Goal: Task Accomplishment & Management: Manage account settings

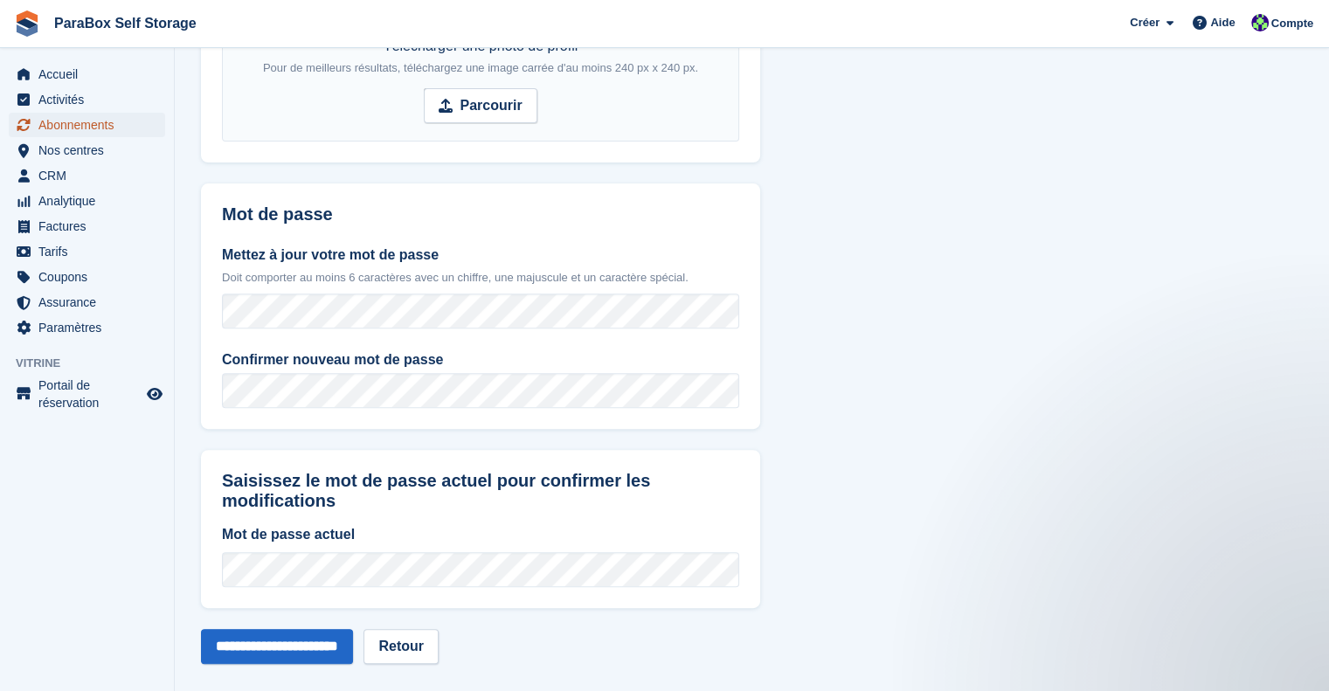
click at [106, 125] on span "Abonnements" at bounding box center [90, 125] width 105 height 24
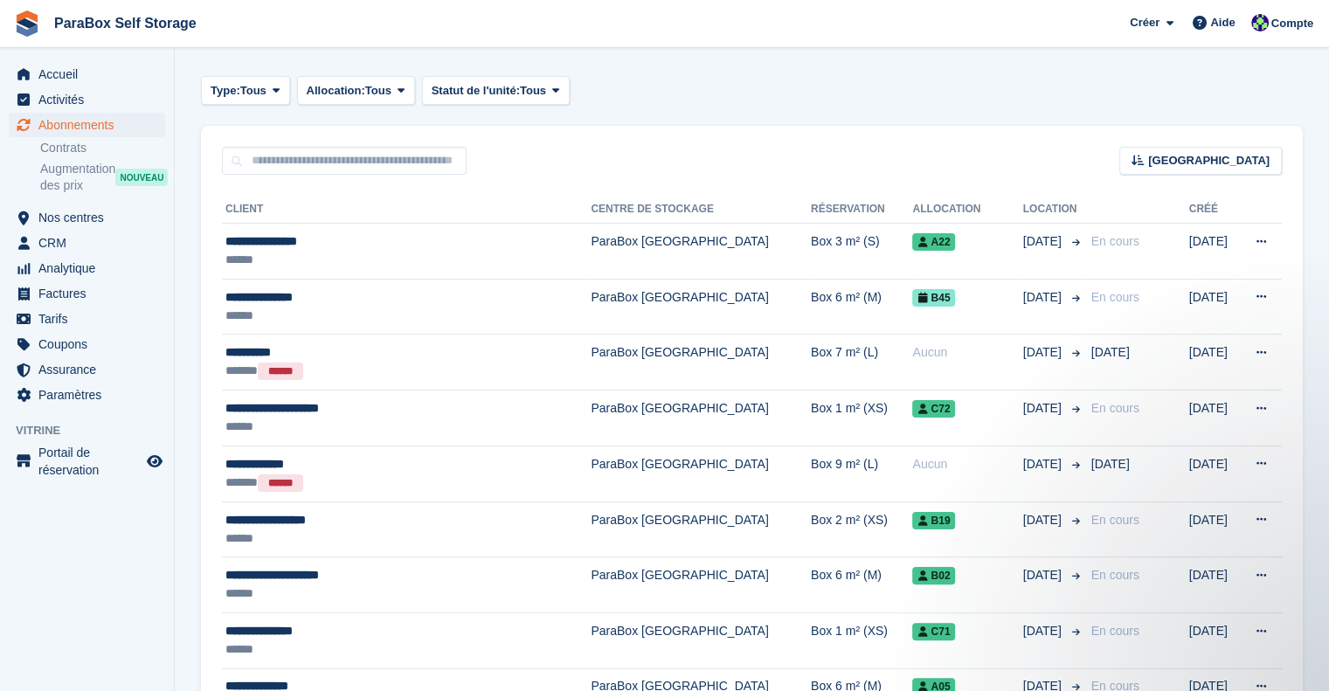
scroll to position [262, 0]
click at [80, 295] on span "Factures" at bounding box center [90, 293] width 105 height 24
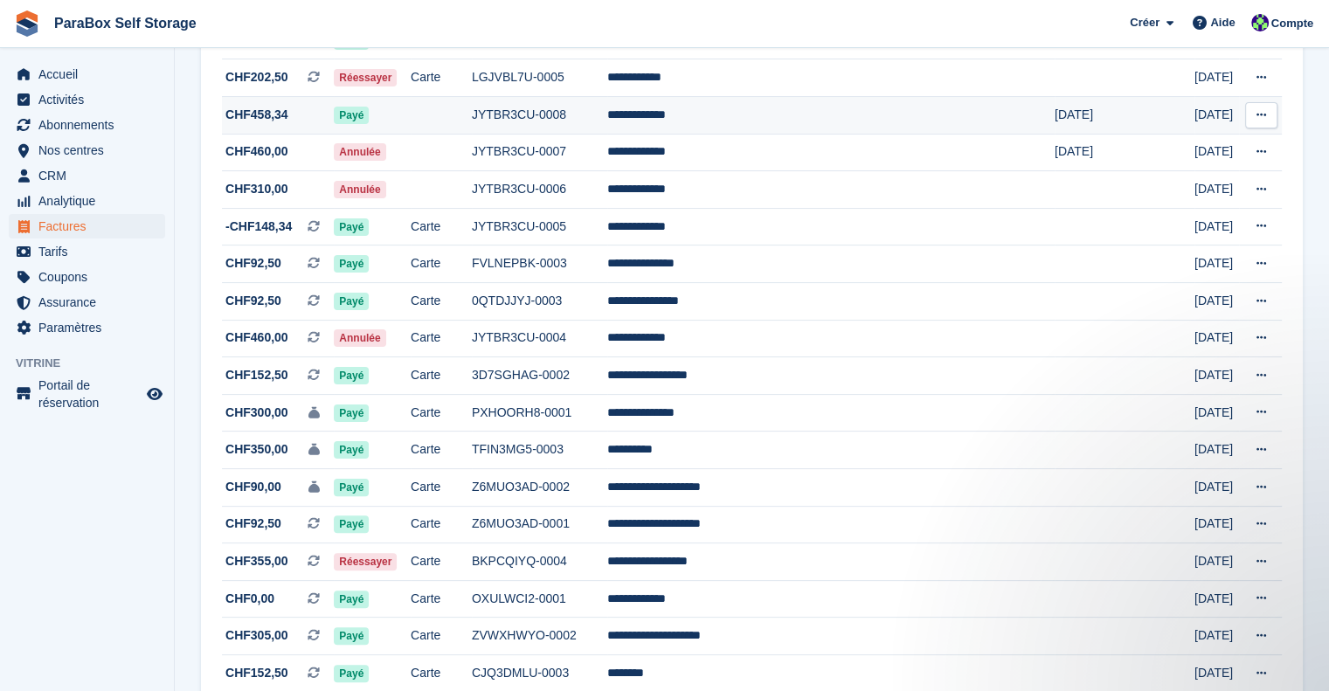
scroll to position [437, 0]
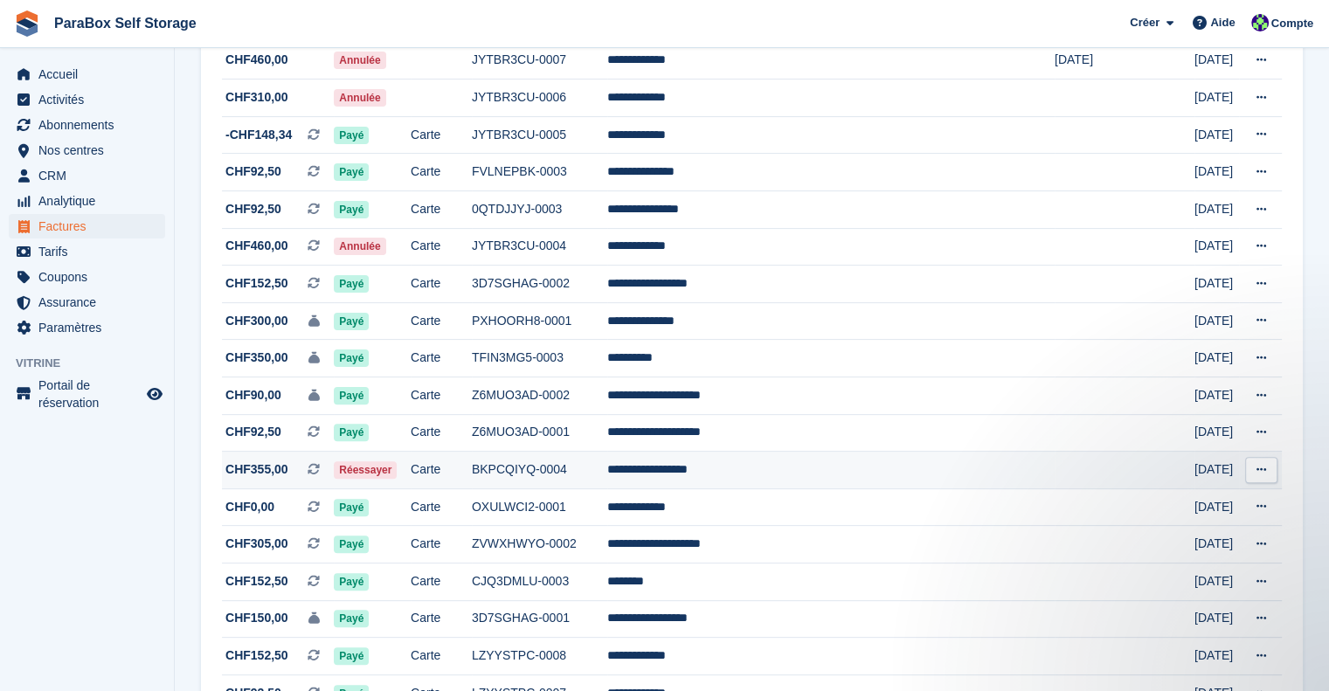
click at [472, 471] on td "Carte" at bounding box center [441, 471] width 61 height 38
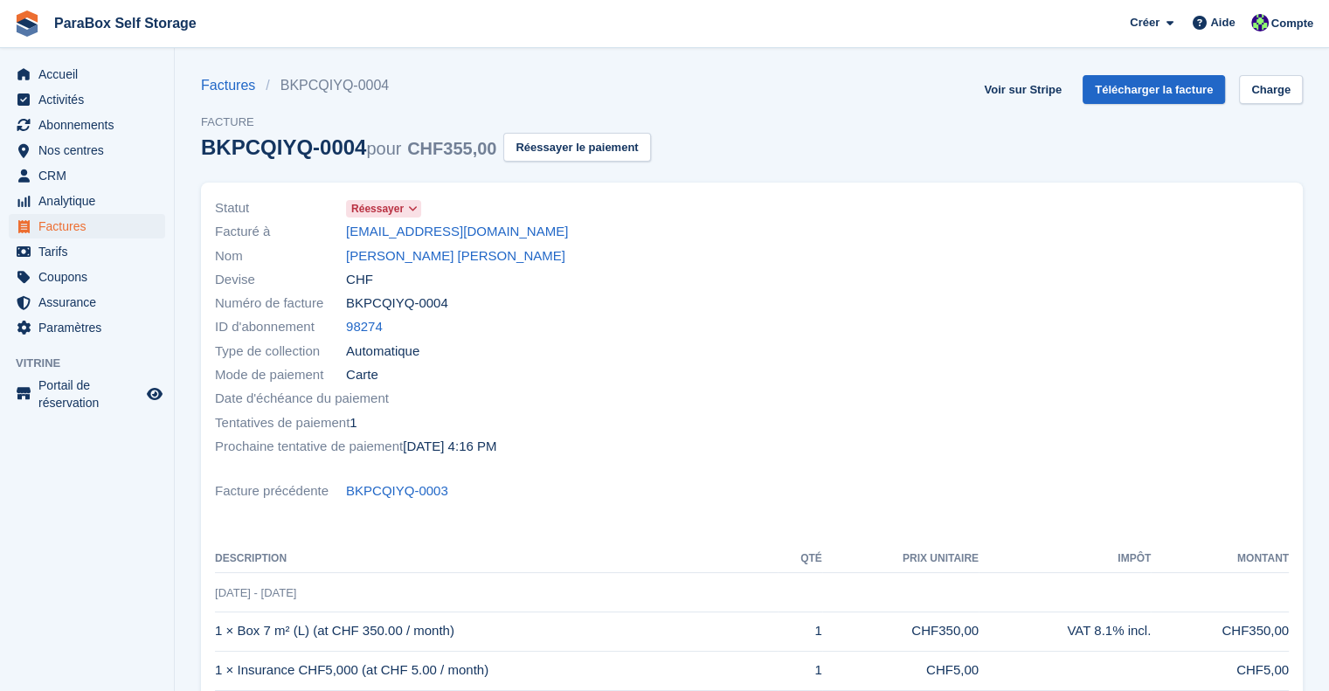
click at [408, 211] on icon at bounding box center [413, 209] width 10 height 10
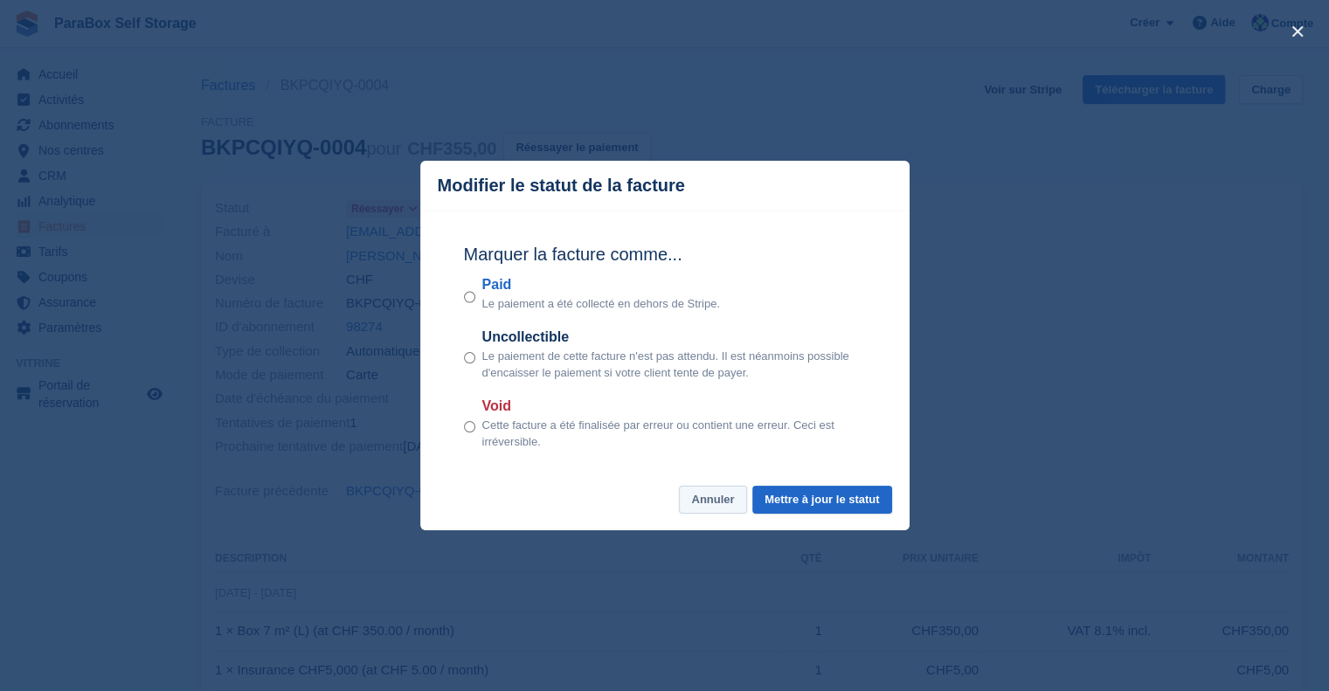
click at [706, 499] on button "Annuler" at bounding box center [712, 500] width 67 height 29
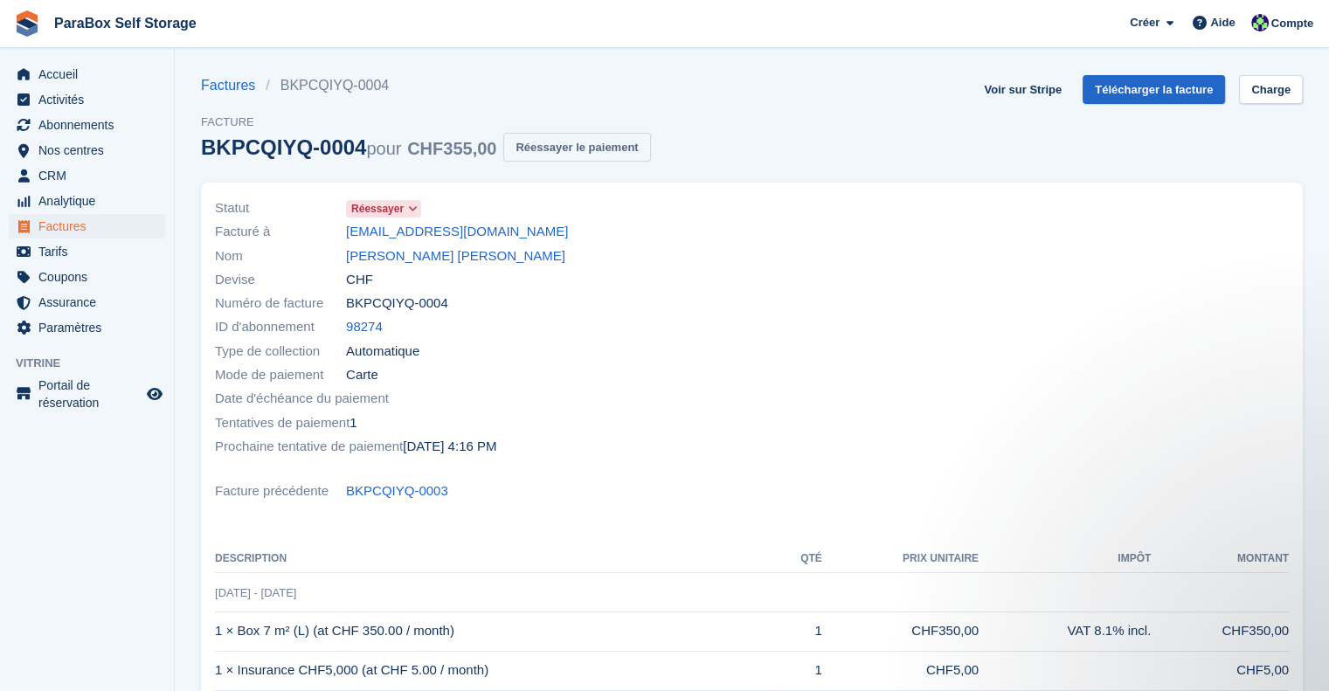
click at [566, 148] on button "Réessayer le paiement" at bounding box center [576, 147] width 147 height 29
click at [1197, 425] on div at bounding box center [1026, 327] width 548 height 283
click at [1019, 101] on link "Voir sur Stripe" at bounding box center [1023, 89] width 92 height 29
drag, startPoint x: 408, startPoint y: 248, endPoint x: 430, endPoint y: 251, distance: 22.0
click at [408, 248] on link "Edmar Sampaio Rosa" at bounding box center [455, 256] width 219 height 20
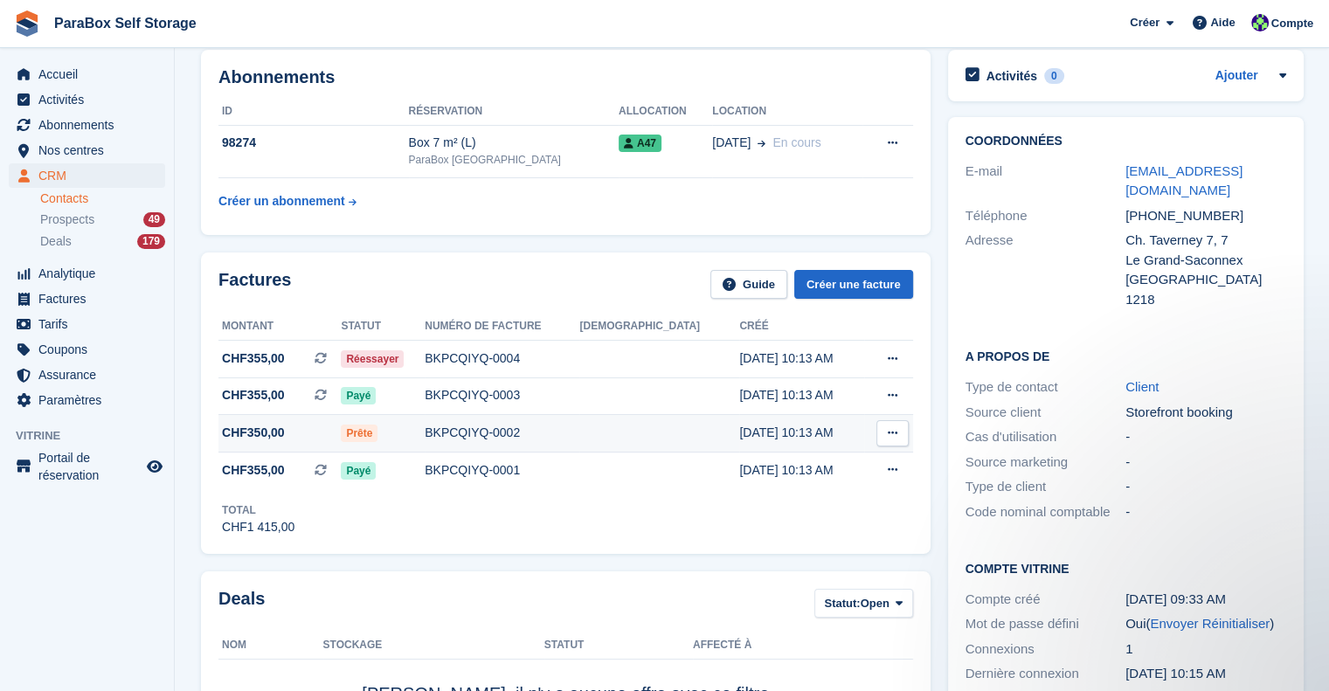
scroll to position [175, 0]
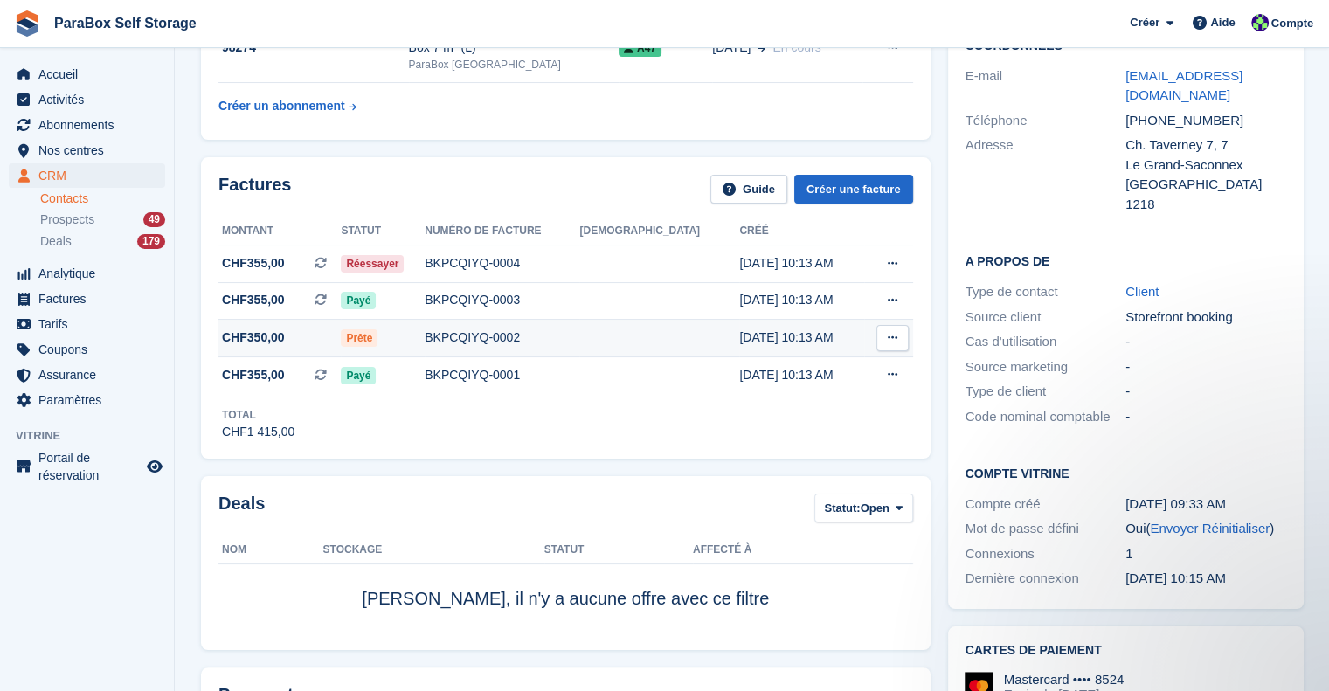
click at [529, 341] on div "BKPCQIYQ-0002" at bounding box center [502, 338] width 155 height 18
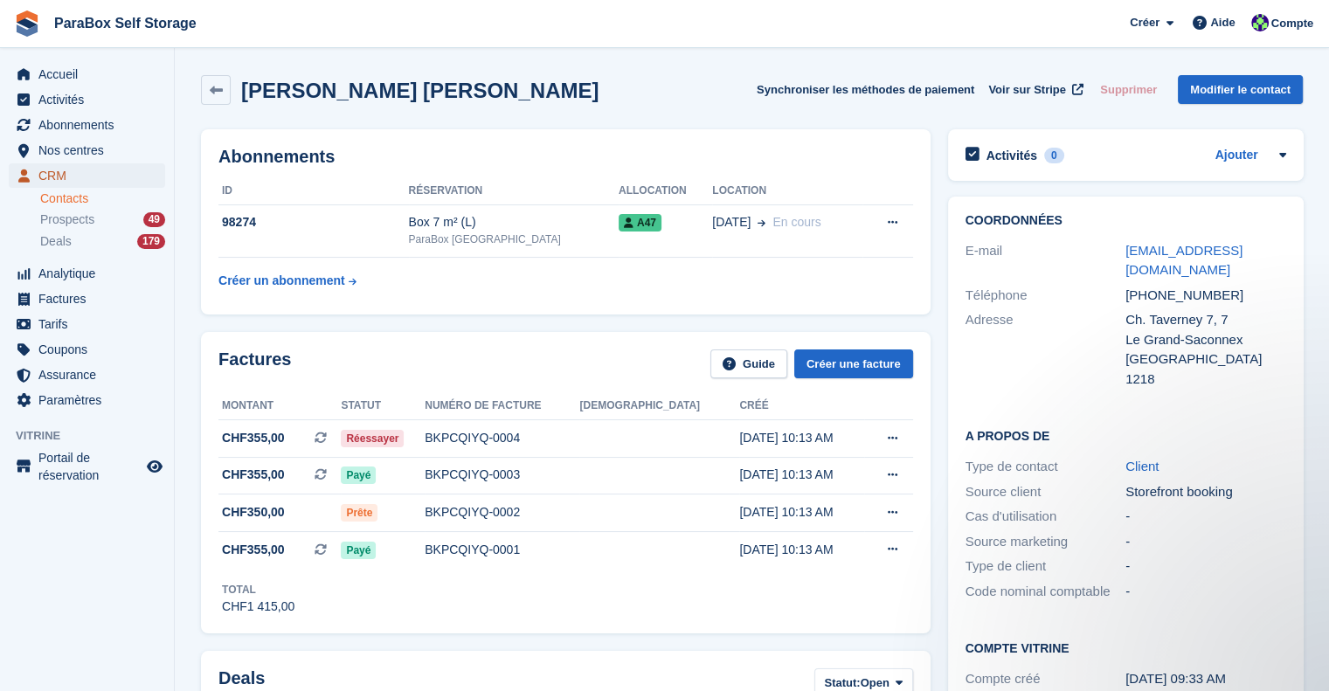
click at [83, 176] on span "CRM" at bounding box center [90, 175] width 105 height 24
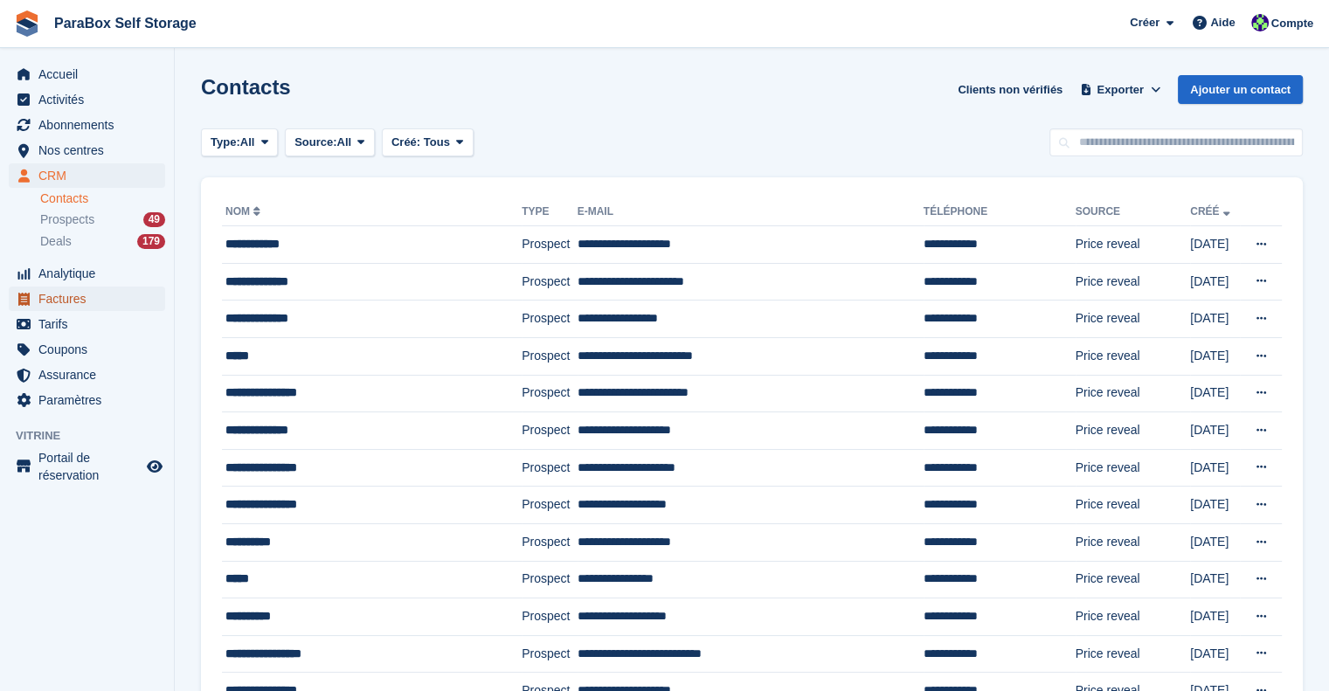
click at [86, 303] on span "Factures" at bounding box center [90, 299] width 105 height 24
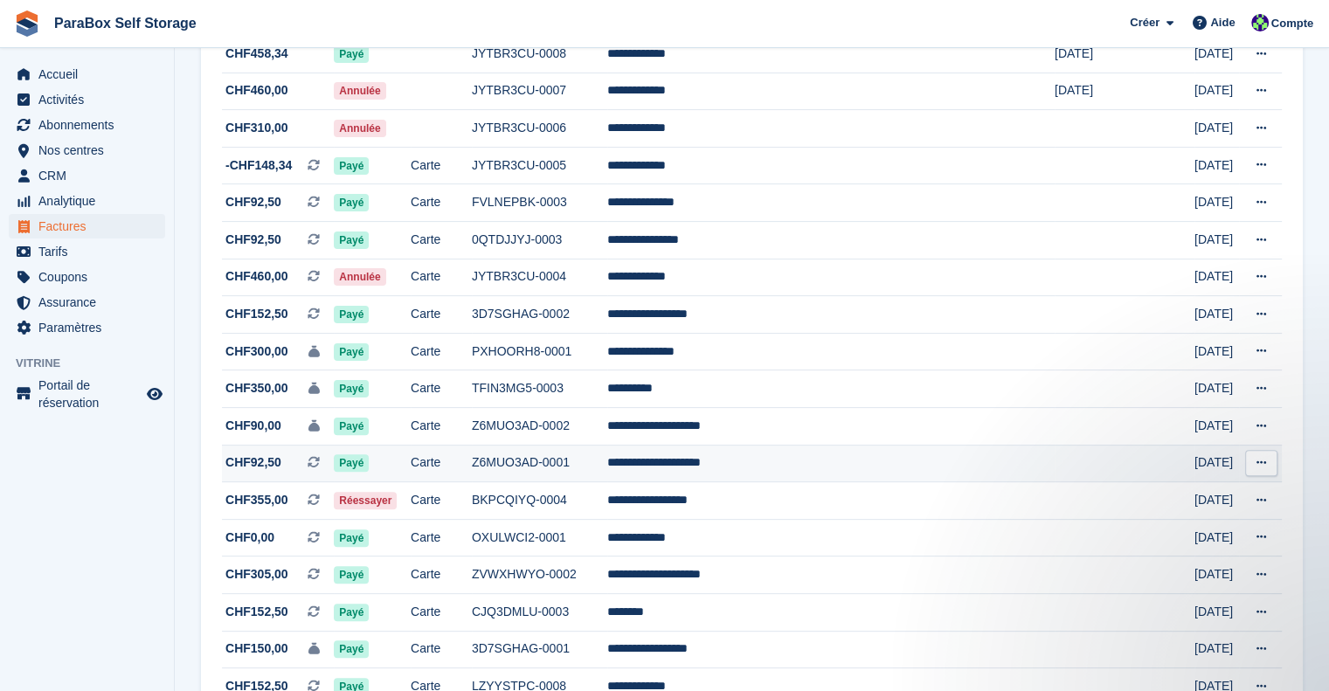
scroll to position [437, 0]
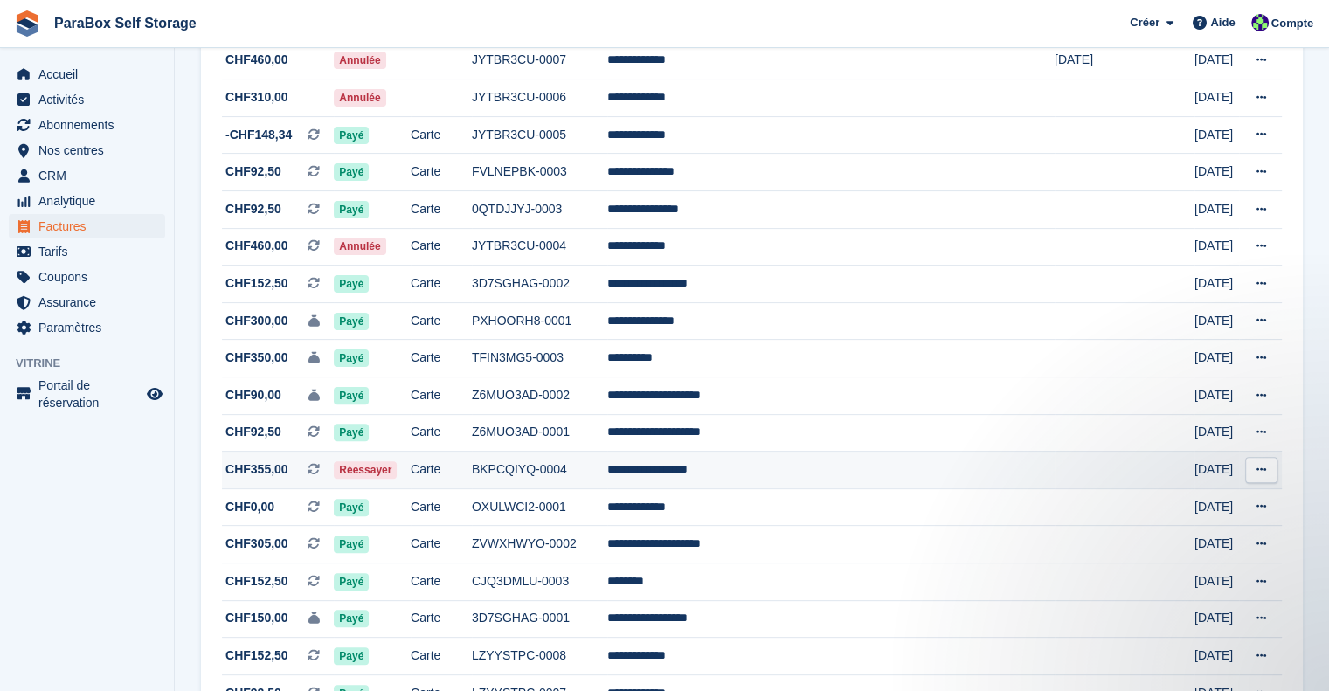
drag, startPoint x: 832, startPoint y: 460, endPoint x: 1209, endPoint y: 471, distance: 377.6
click at [1209, 471] on td "[DATE]" at bounding box center [1216, 471] width 45 height 38
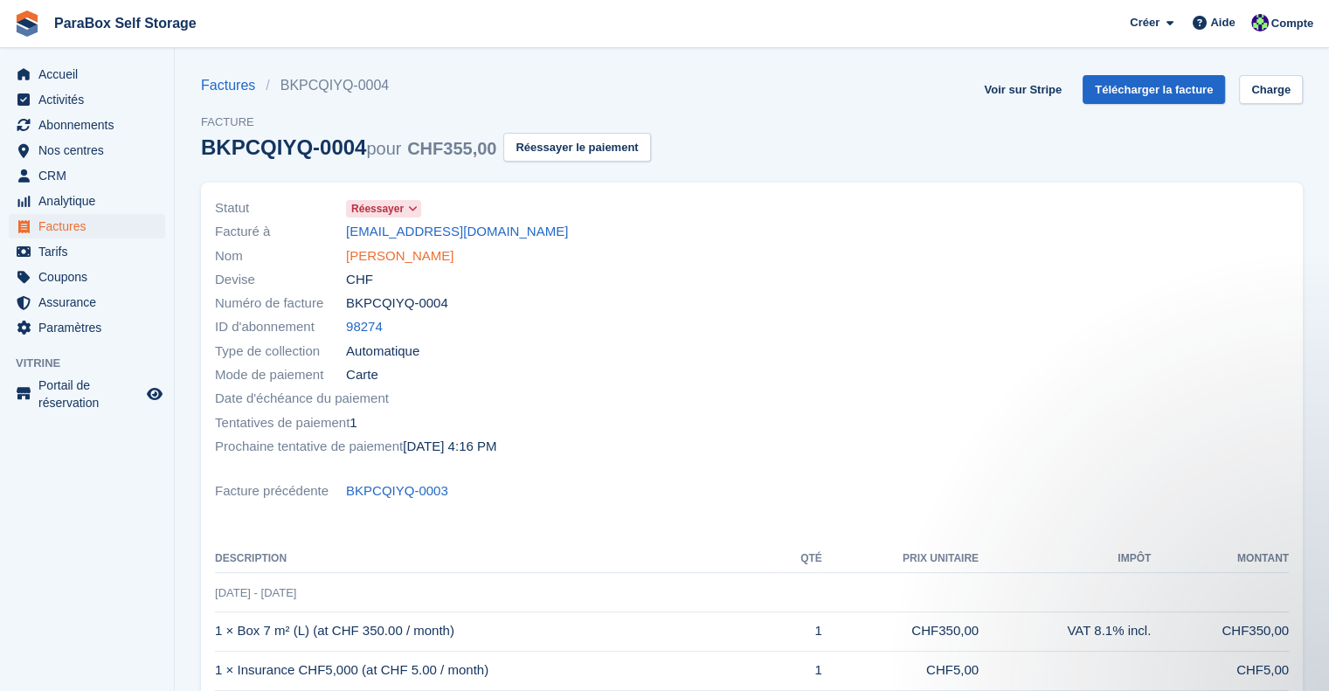
click at [405, 256] on link "[PERSON_NAME]" at bounding box center [399, 256] width 107 height 20
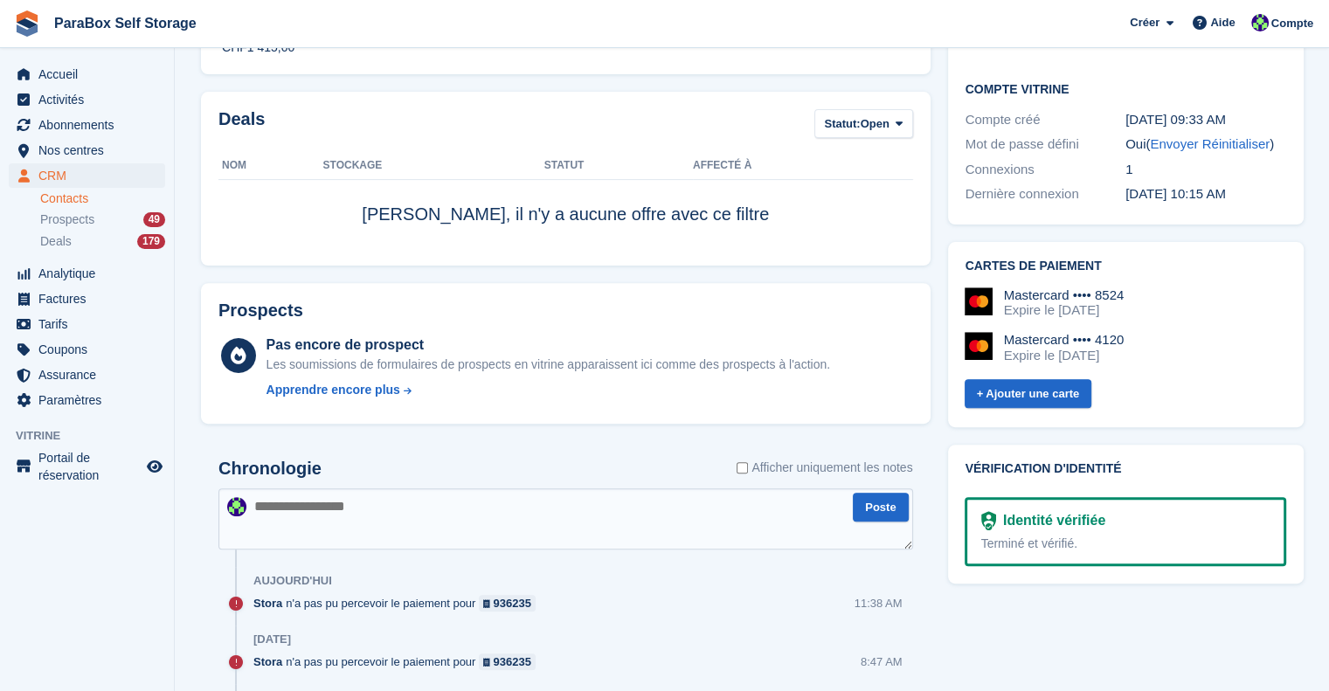
scroll to position [699, 0]
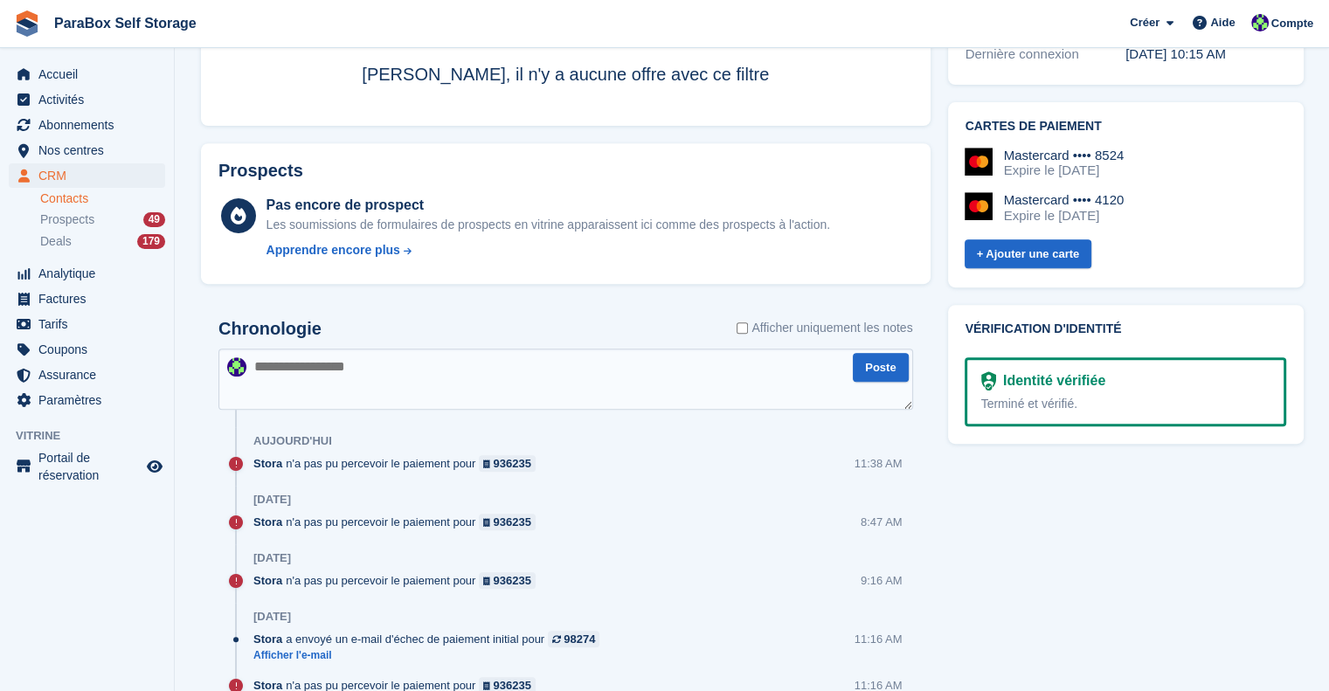
click at [430, 381] on textarea at bounding box center [565, 379] width 695 height 61
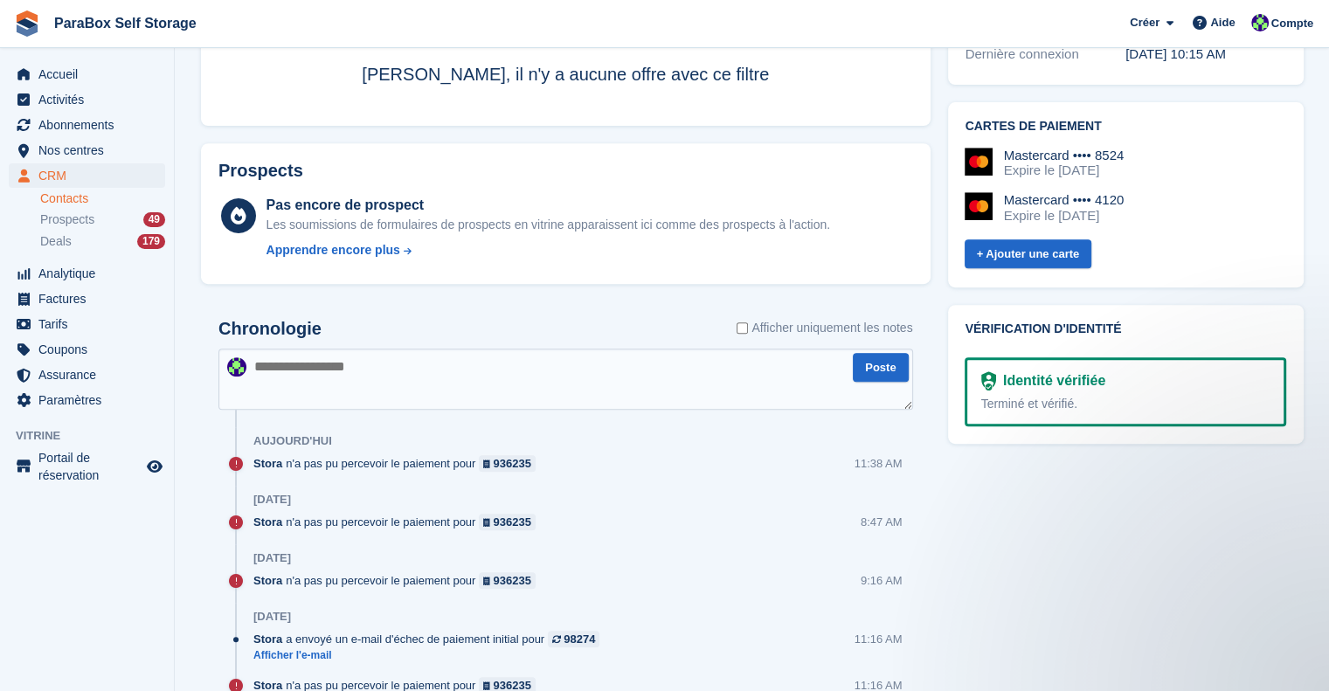
scroll to position [0, 0]
type textarea "**********"
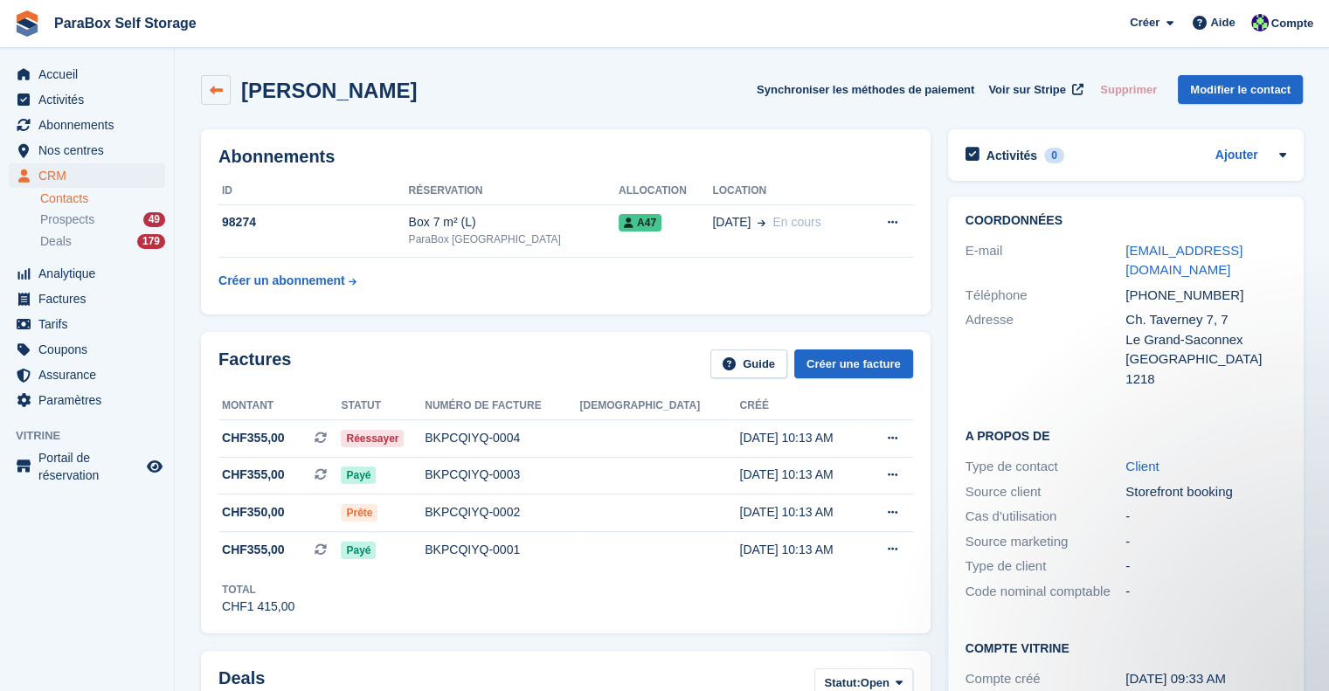
click at [218, 76] on link at bounding box center [216, 90] width 30 height 30
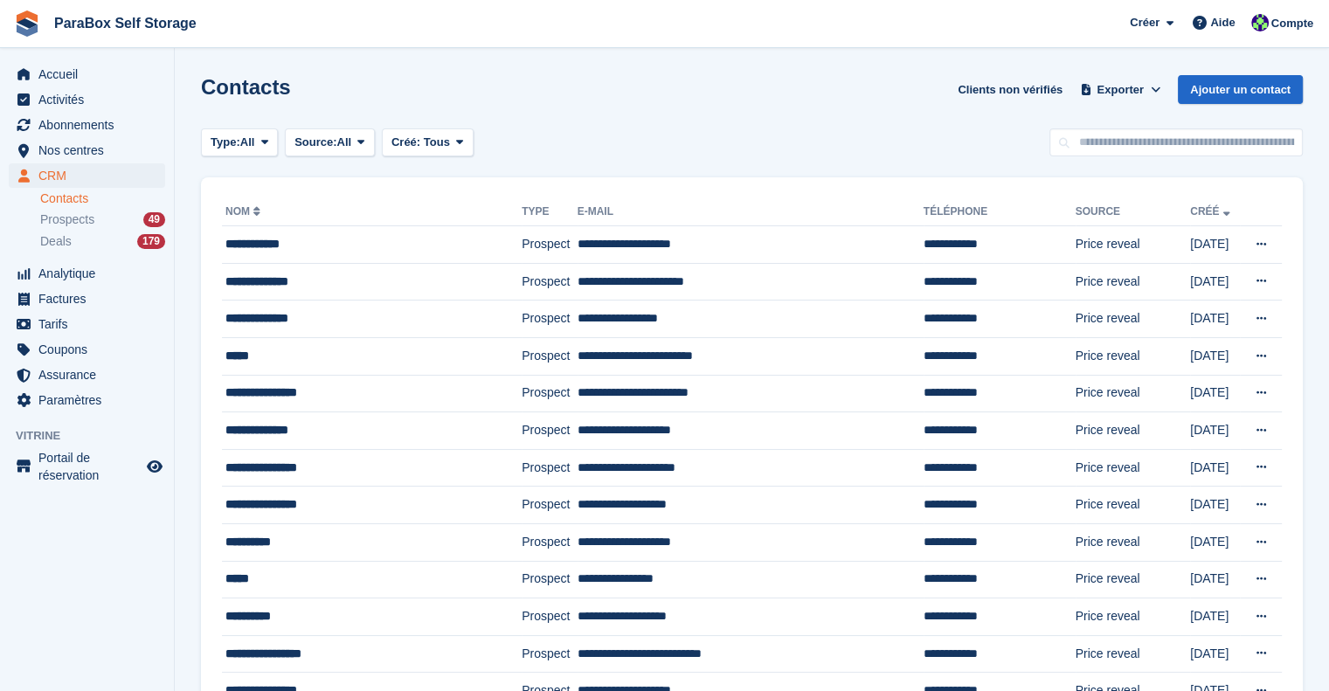
click at [1108, 138] on input "text" at bounding box center [1175, 142] width 253 height 29
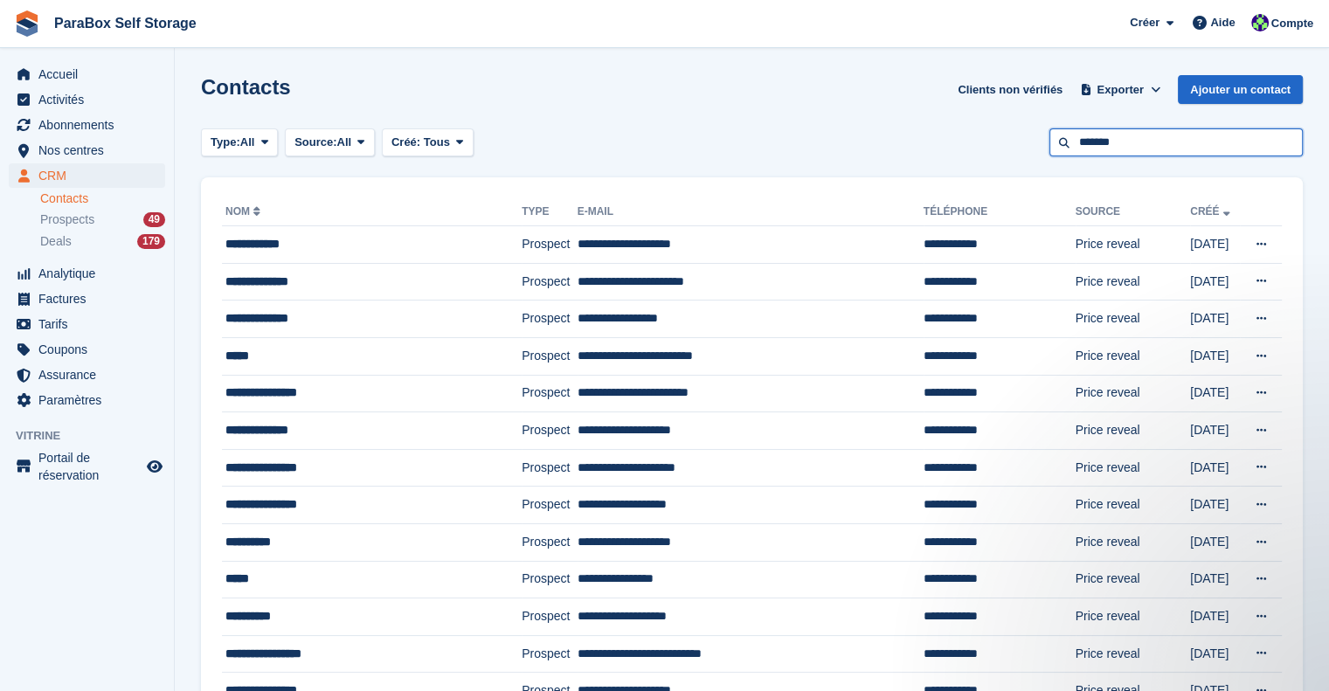
type input "*******"
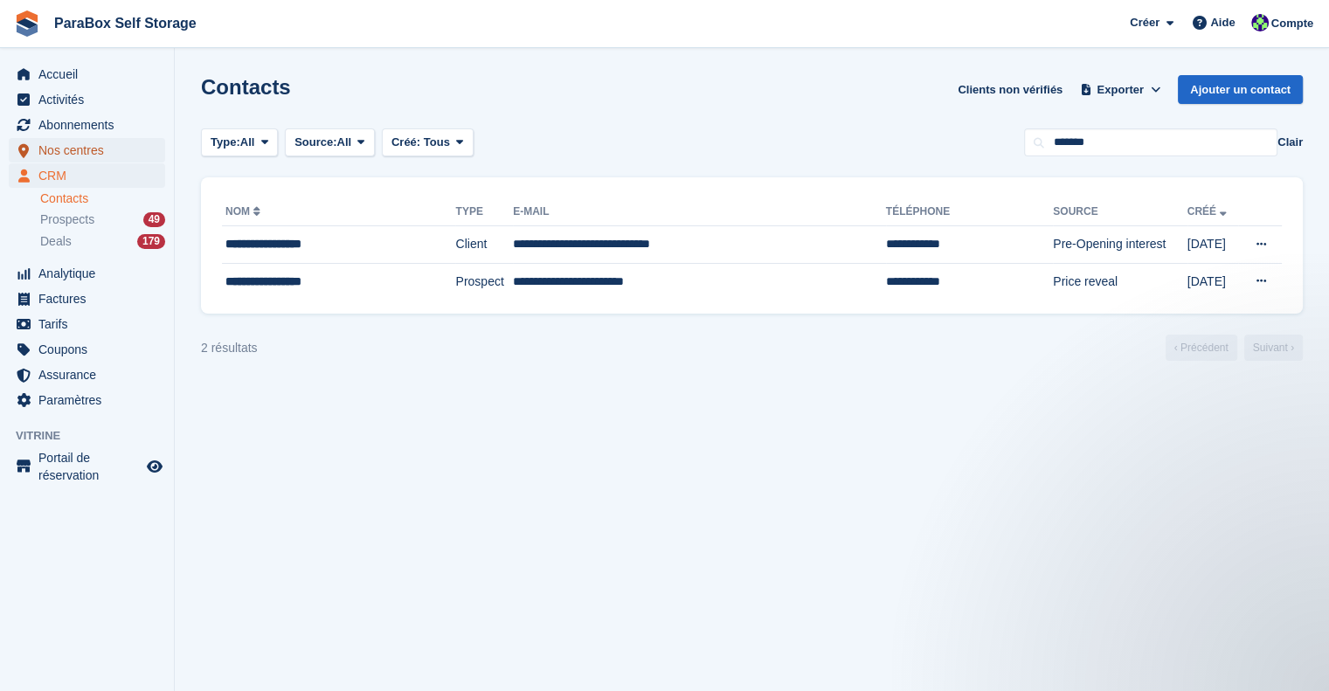
click at [73, 142] on span "Nos centres" at bounding box center [90, 150] width 105 height 24
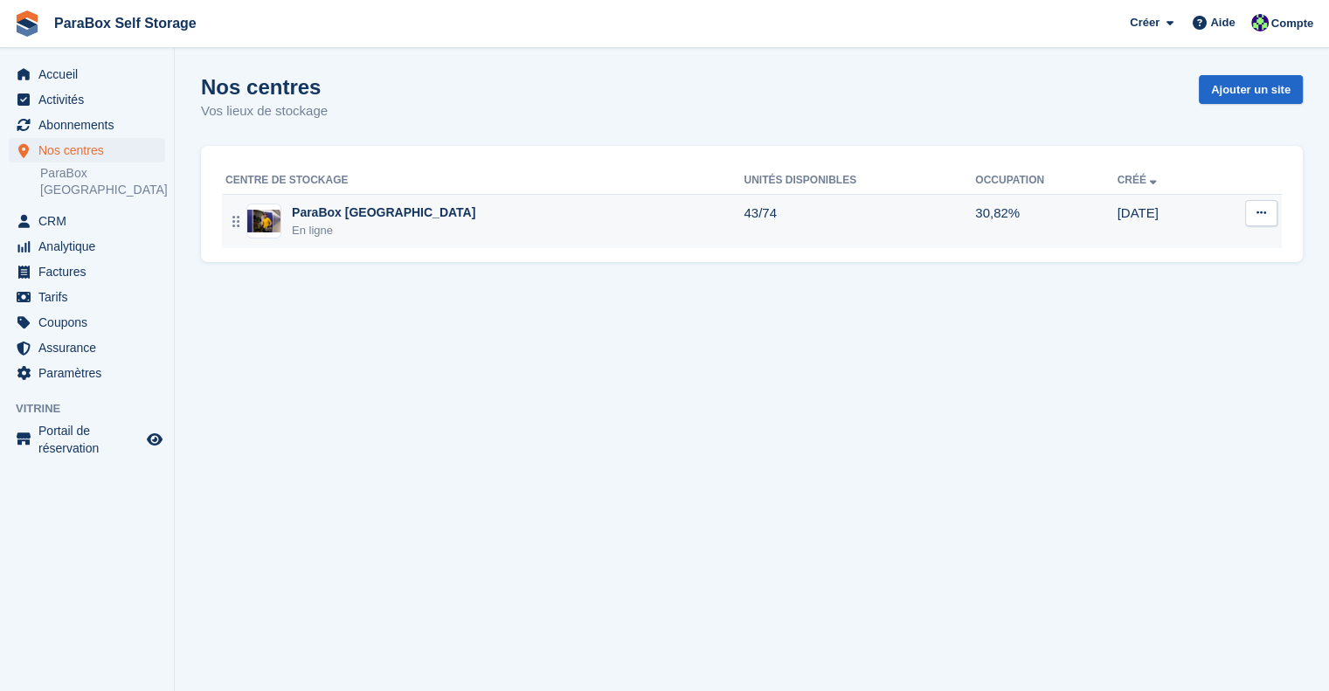
click at [416, 232] on div "ParaBox Genève En ligne" at bounding box center [484, 222] width 518 height 36
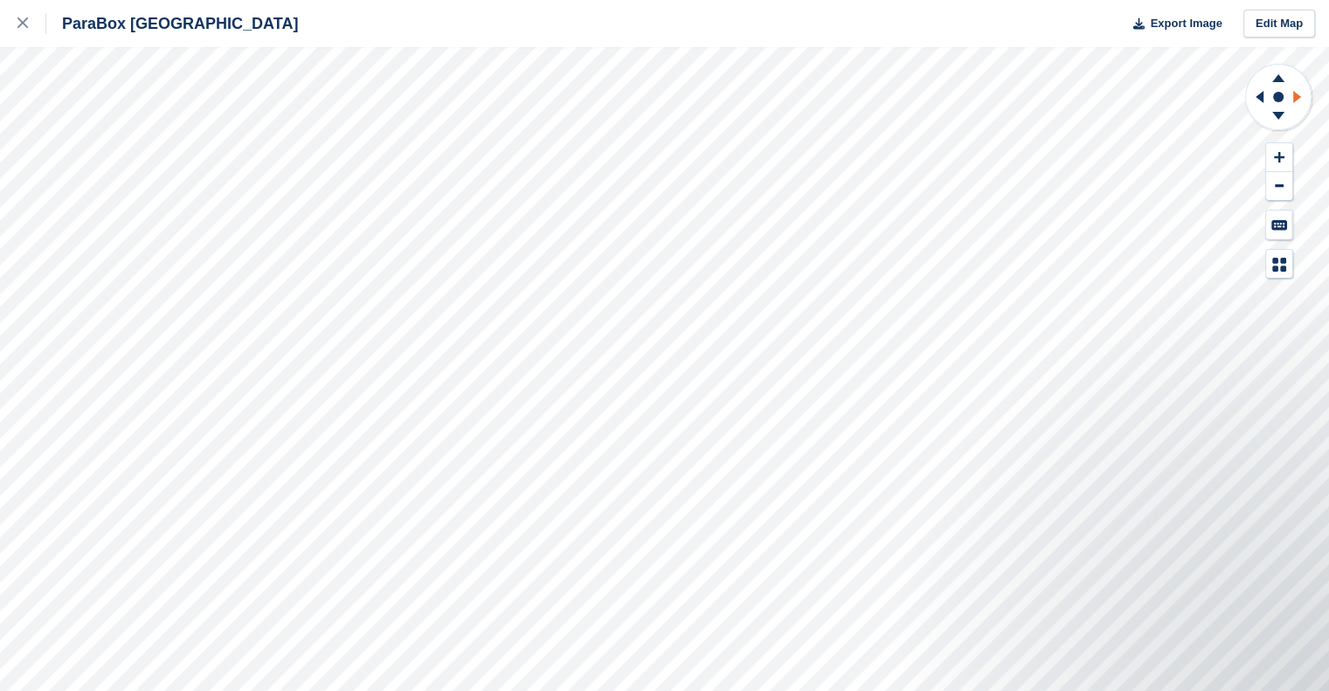
click at [1297, 103] on icon at bounding box center [1300, 96] width 22 height 45
click at [1294, 99] on icon at bounding box center [1297, 97] width 8 height 12
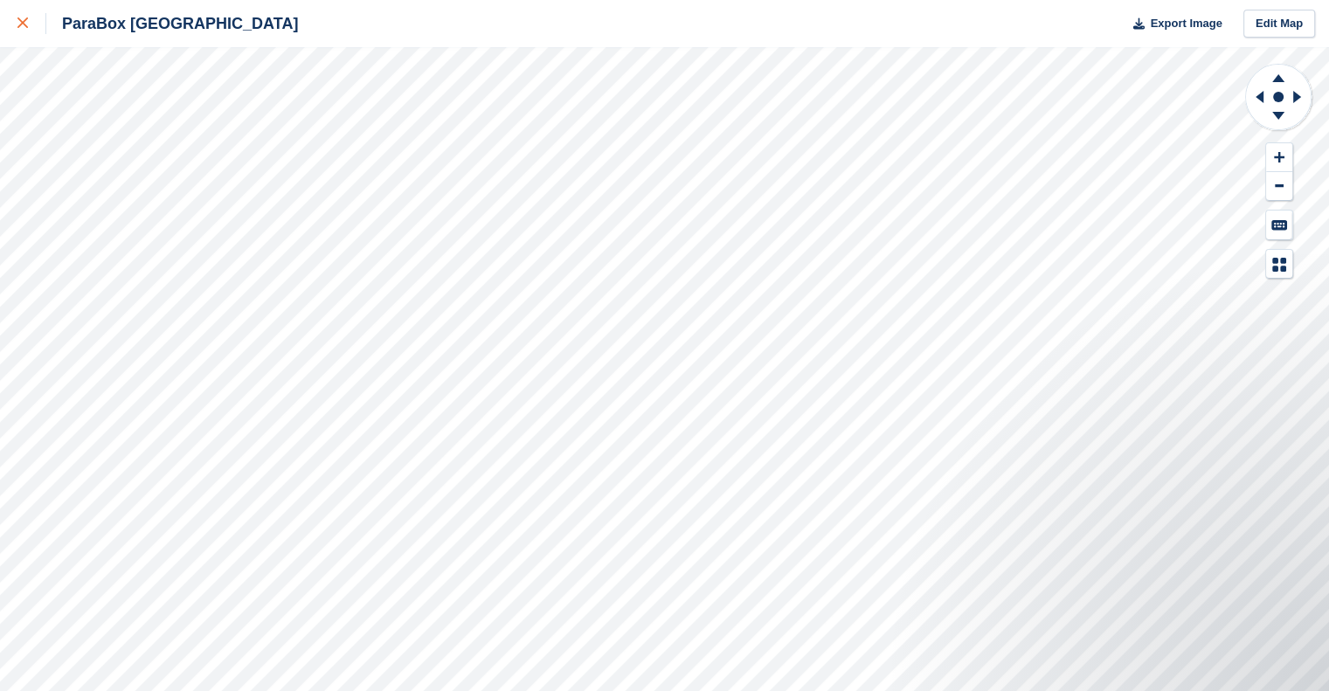
click at [31, 27] on div at bounding box center [31, 23] width 29 height 21
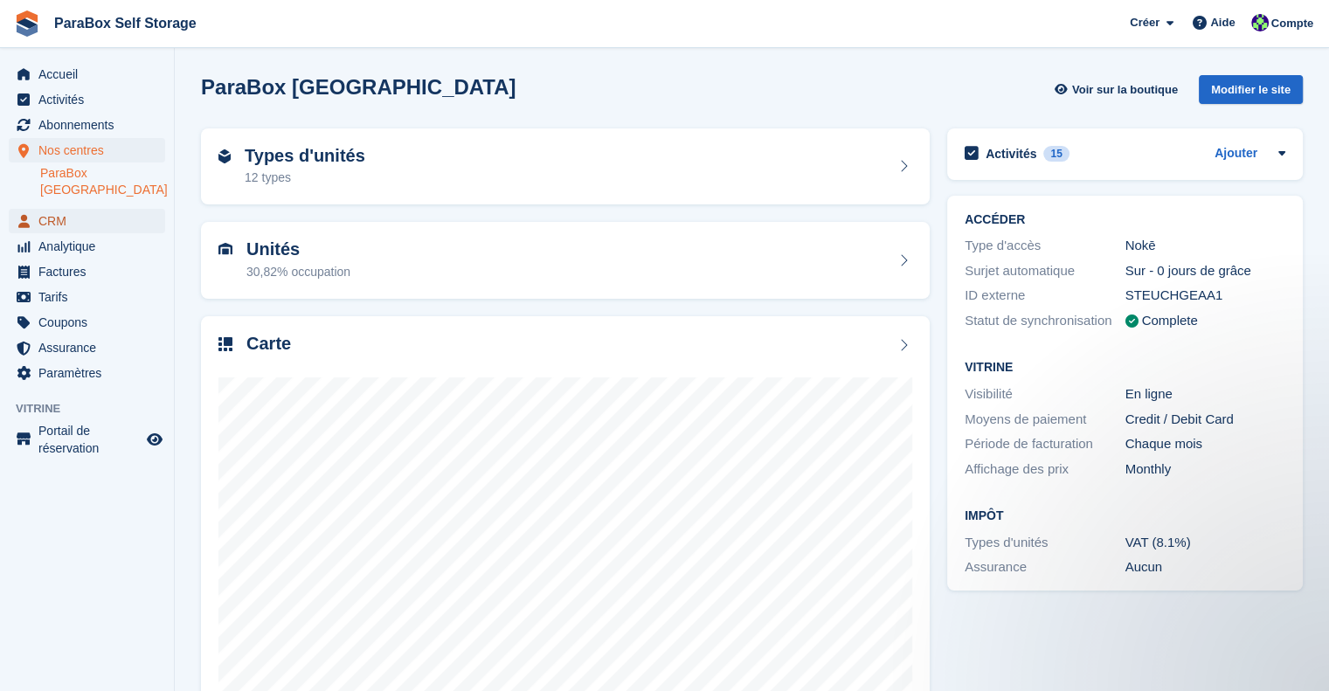
click at [56, 209] on span "CRM" at bounding box center [90, 221] width 105 height 24
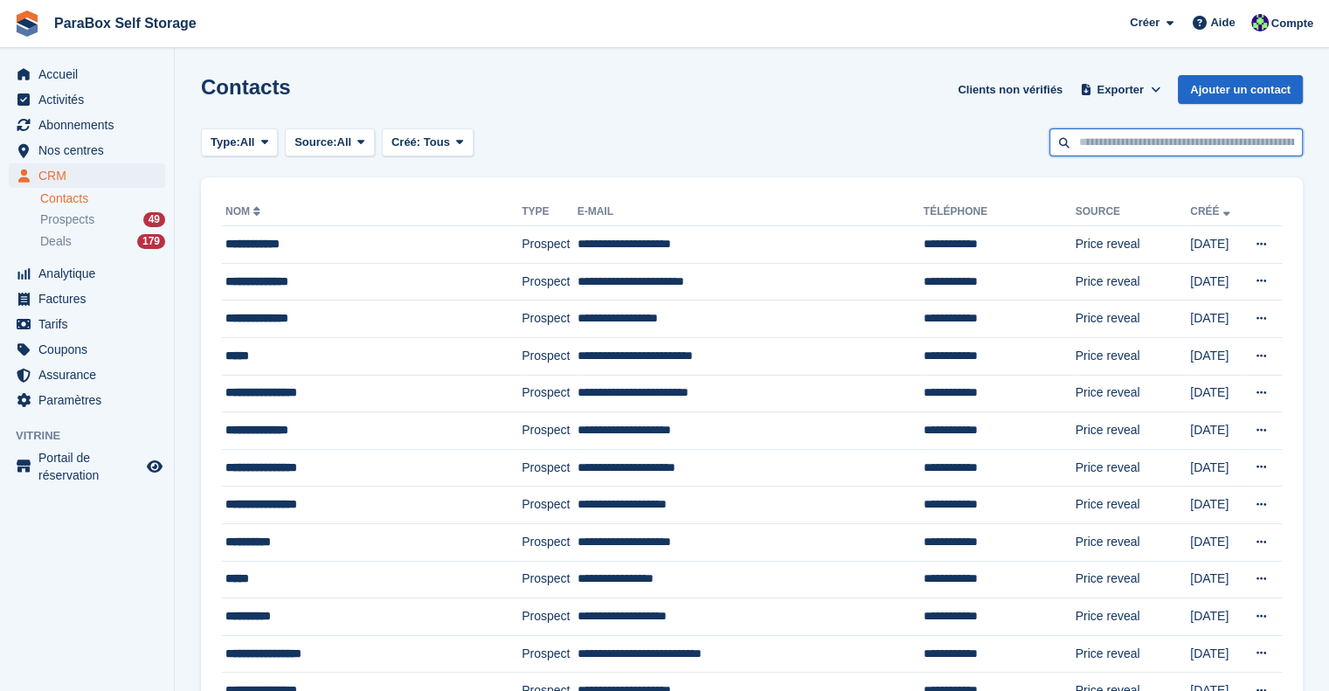
click at [1101, 143] on input "text" at bounding box center [1175, 142] width 253 height 29
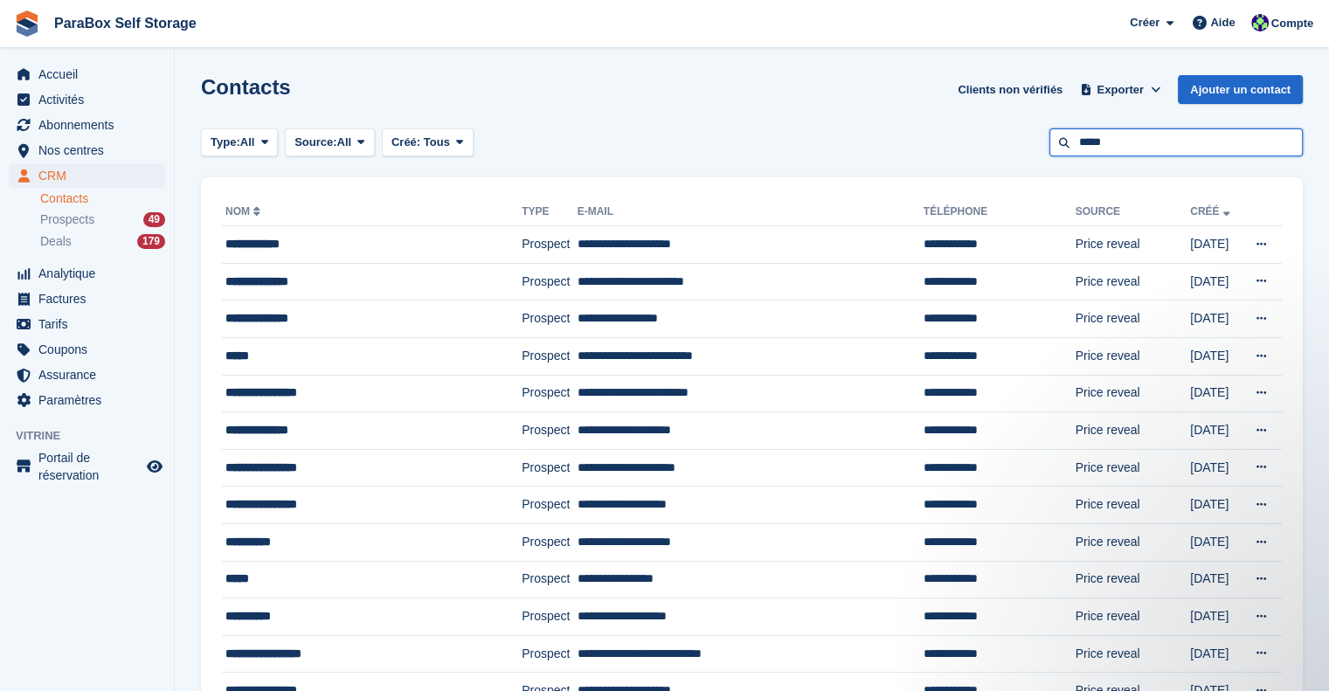
type input "*****"
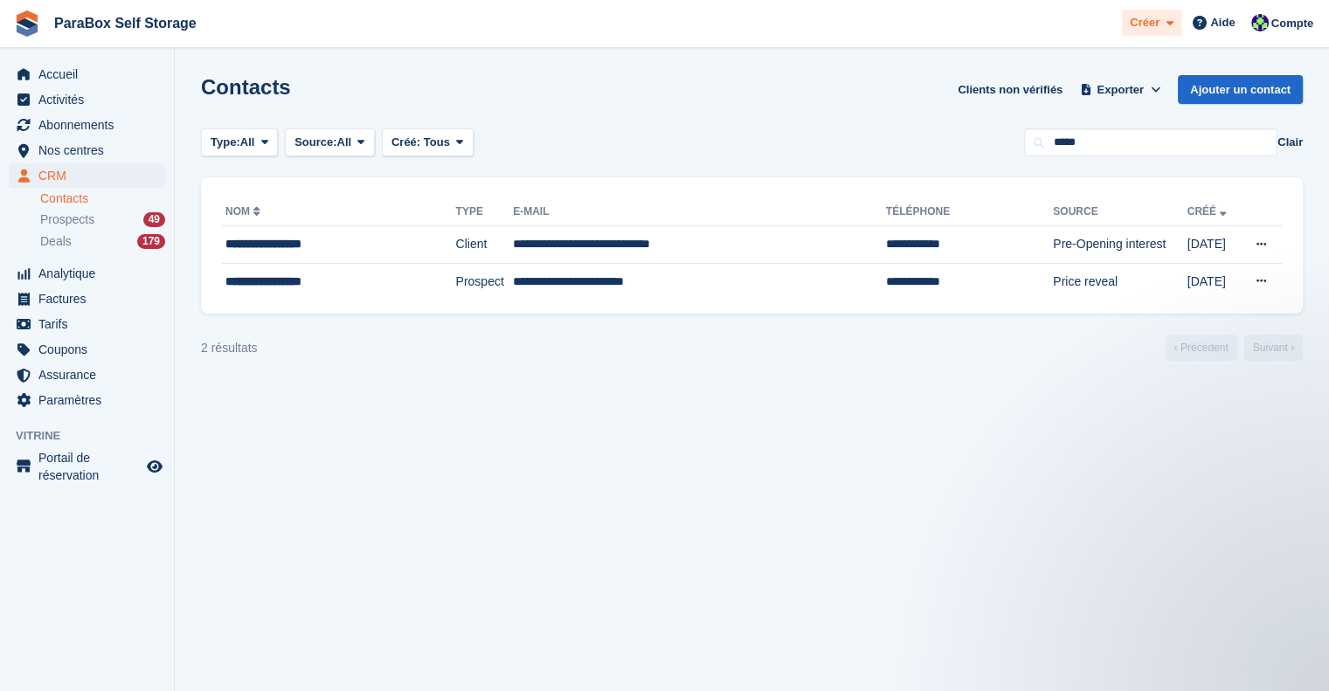
click at [1163, 31] on span at bounding box center [1166, 23] width 14 height 20
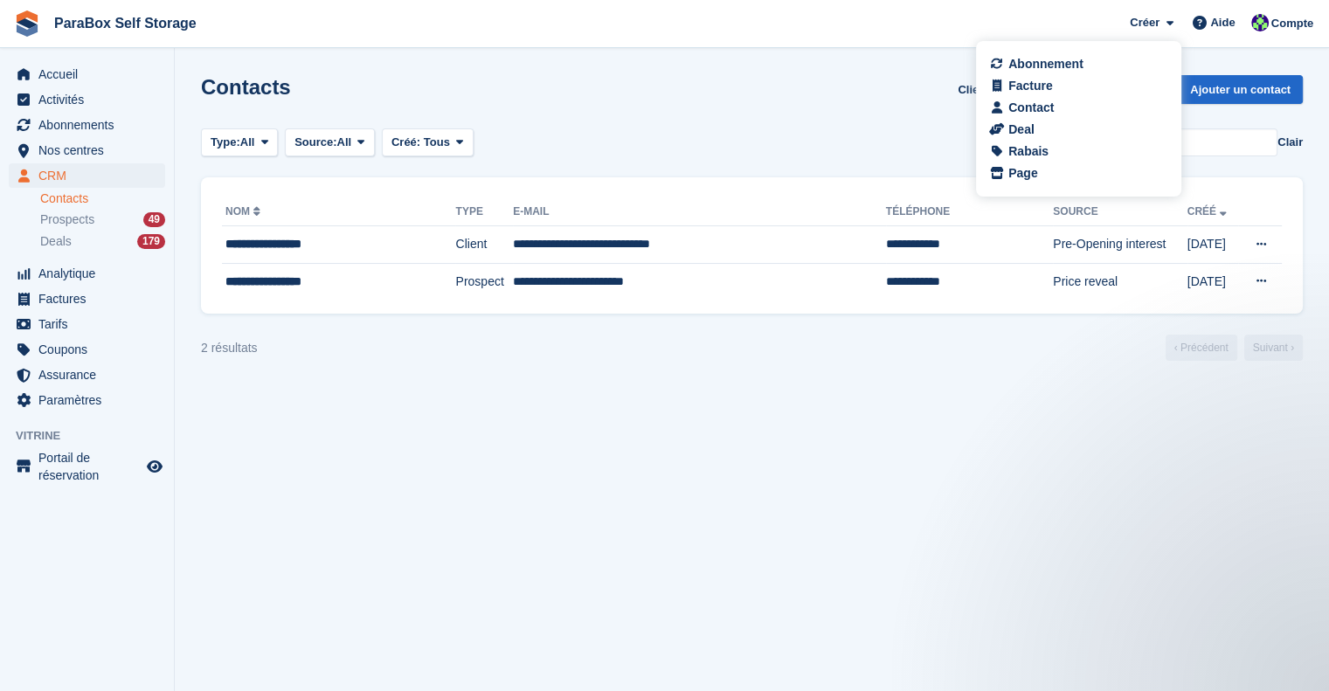
click at [929, 52] on section "Contacts Clients non vérifiés Exporter Exporter Contacts Exporter un CSV de tou…" at bounding box center [752, 345] width 1154 height 691
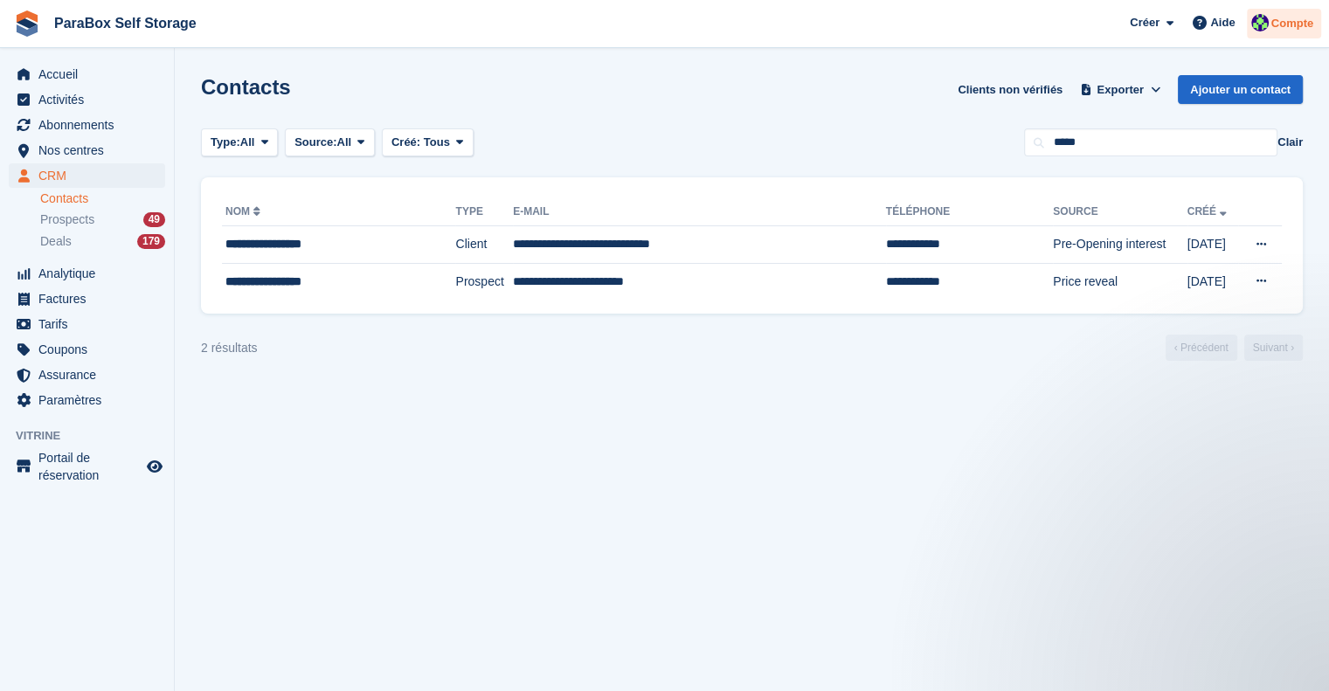
click at [1296, 24] on span "Compte" at bounding box center [1292, 23] width 42 height 17
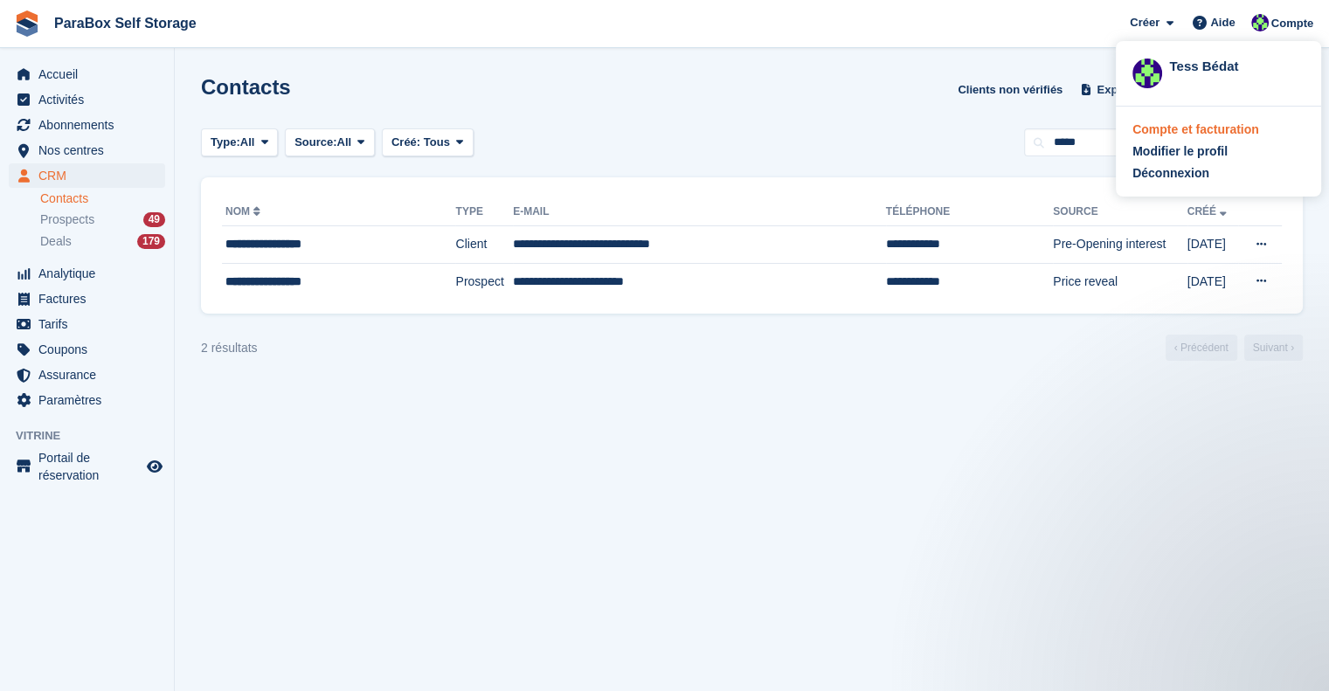
click at [1236, 127] on div "Compte et facturation" at bounding box center [1195, 130] width 127 height 18
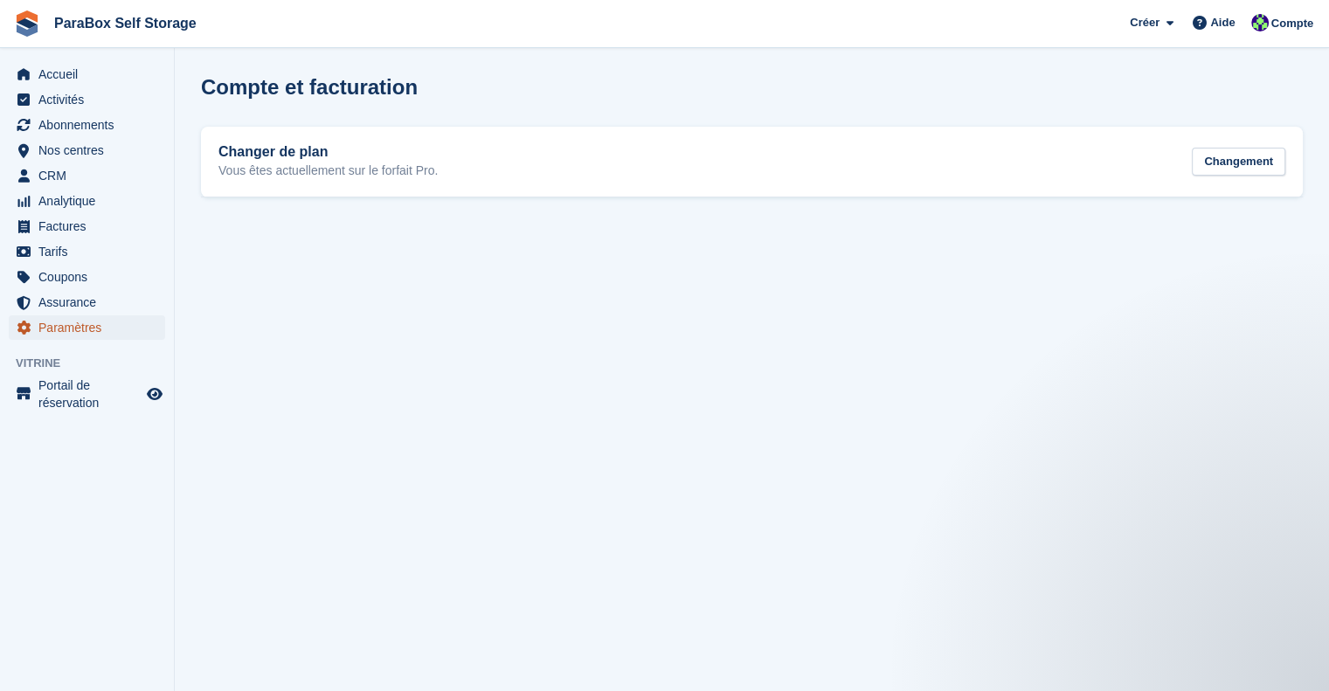
click at [52, 320] on span "Paramètres" at bounding box center [90, 327] width 105 height 24
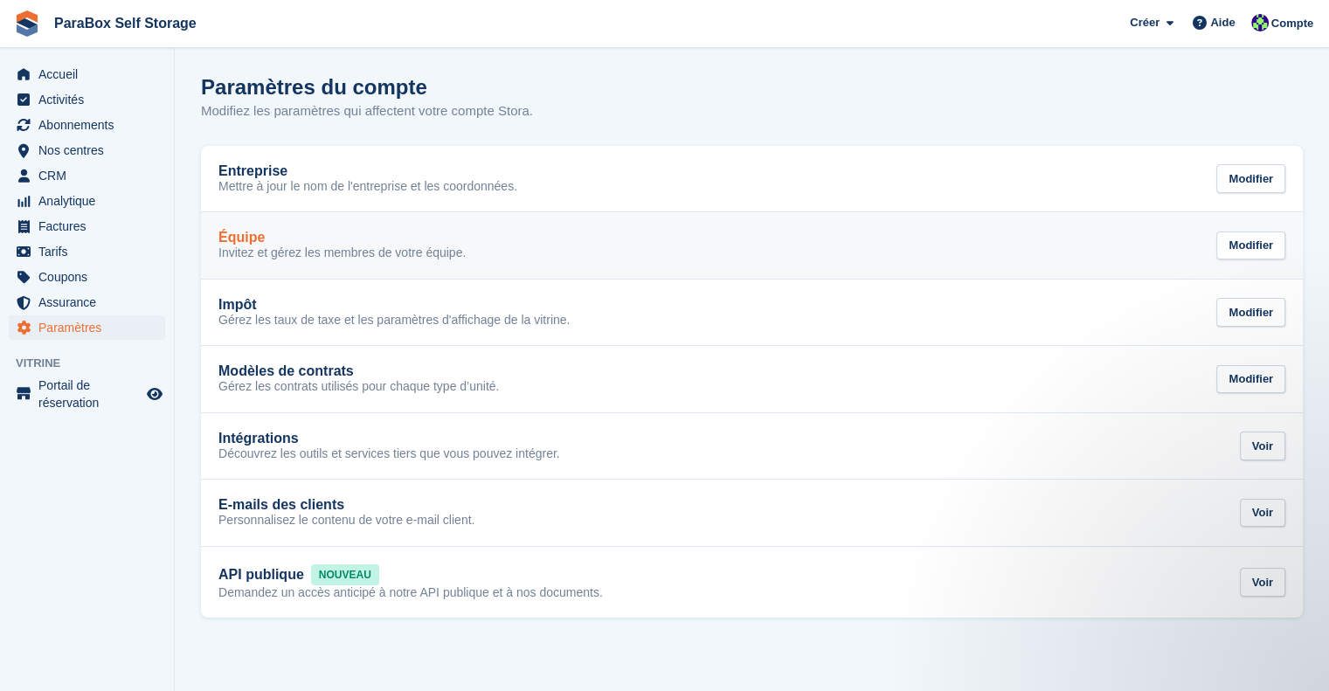
click at [1042, 244] on div "Équipe Invitez et gérez les membres de votre équipe. Modifier" at bounding box center [751, 245] width 1067 height 31
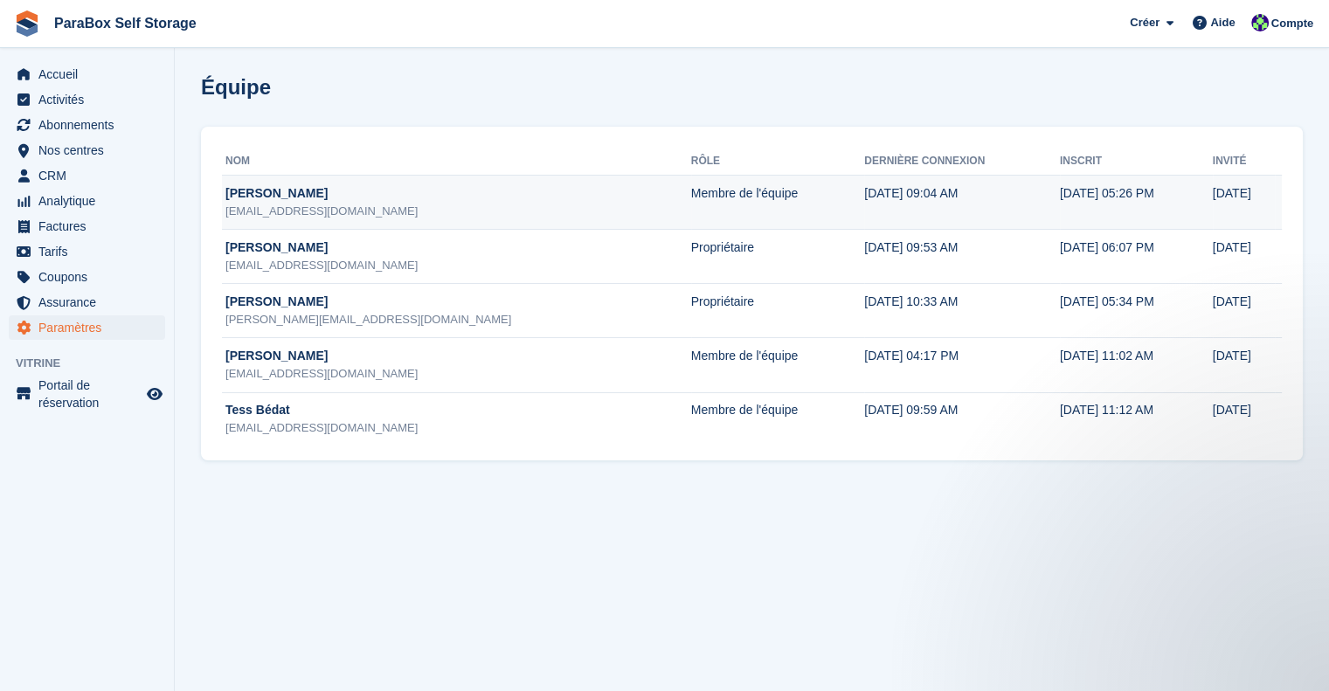
click at [437, 197] on div "Gaspard Frey" at bounding box center [458, 193] width 466 height 18
drag, startPoint x: 384, startPoint y: 190, endPoint x: 337, endPoint y: 195, distance: 46.6
click at [337, 195] on div "Gaspard Frey" at bounding box center [458, 193] width 466 height 18
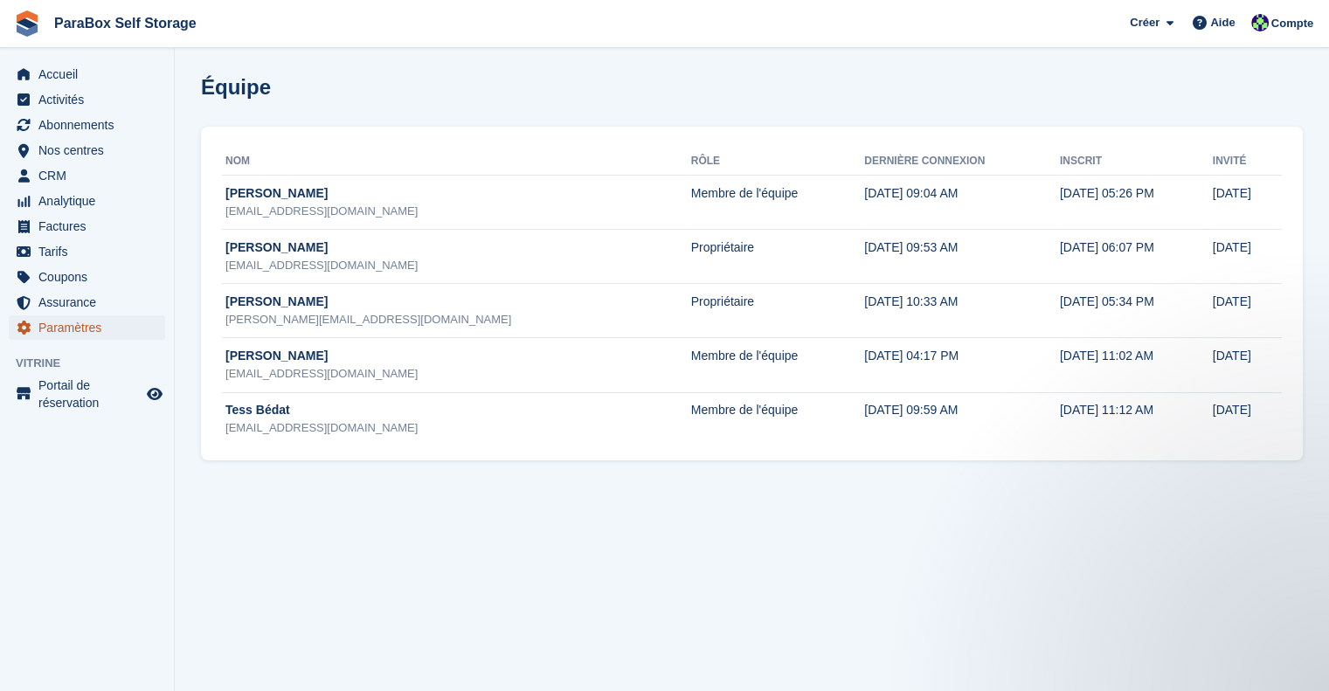
click at [116, 324] on span "Paramètres" at bounding box center [90, 327] width 105 height 24
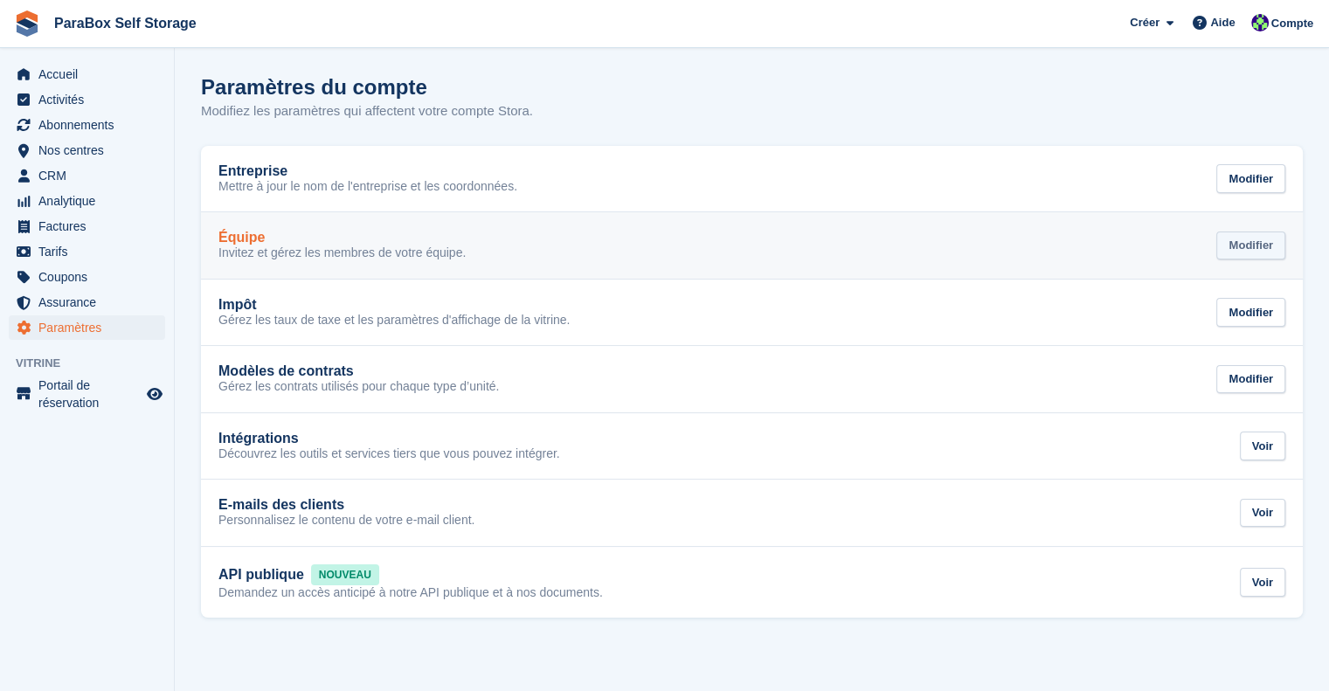
click at [1259, 245] on div "Modifier" at bounding box center [1250, 246] width 69 height 29
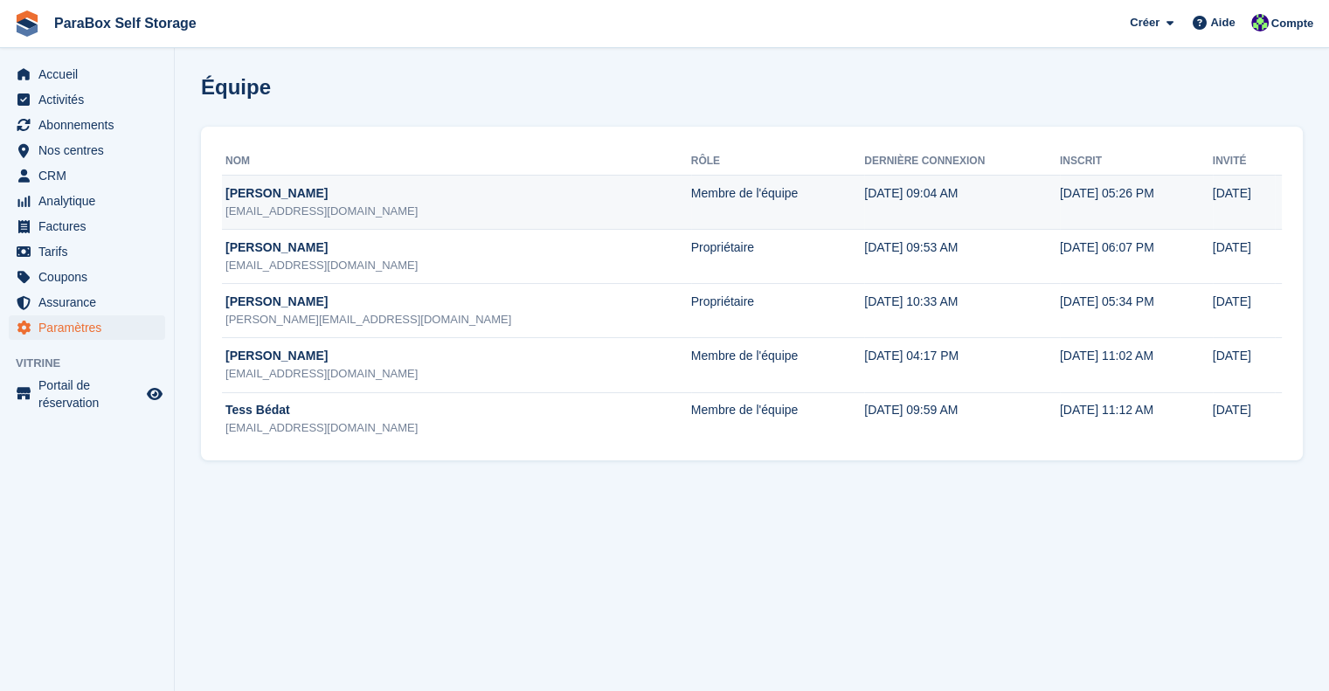
click at [1244, 198] on td "25 Mar" at bounding box center [1244, 203] width 62 height 54
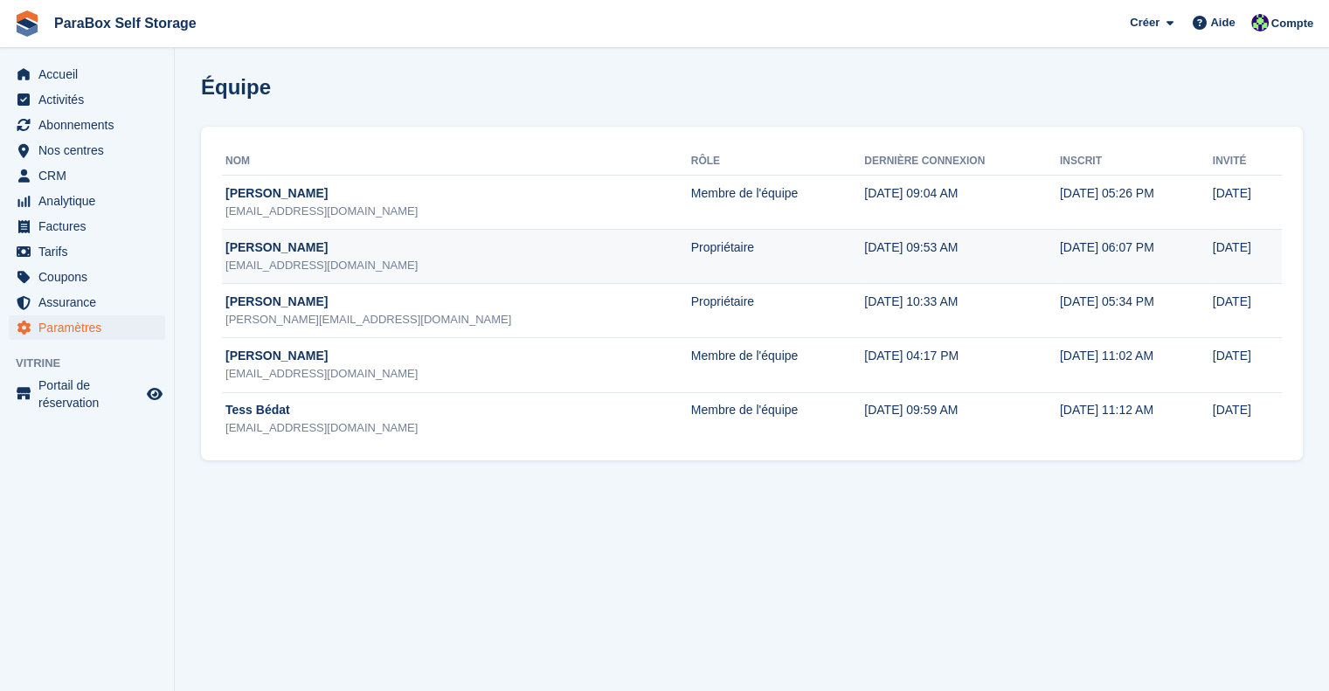
click at [1213, 261] on td "25 Mar" at bounding box center [1244, 257] width 62 height 54
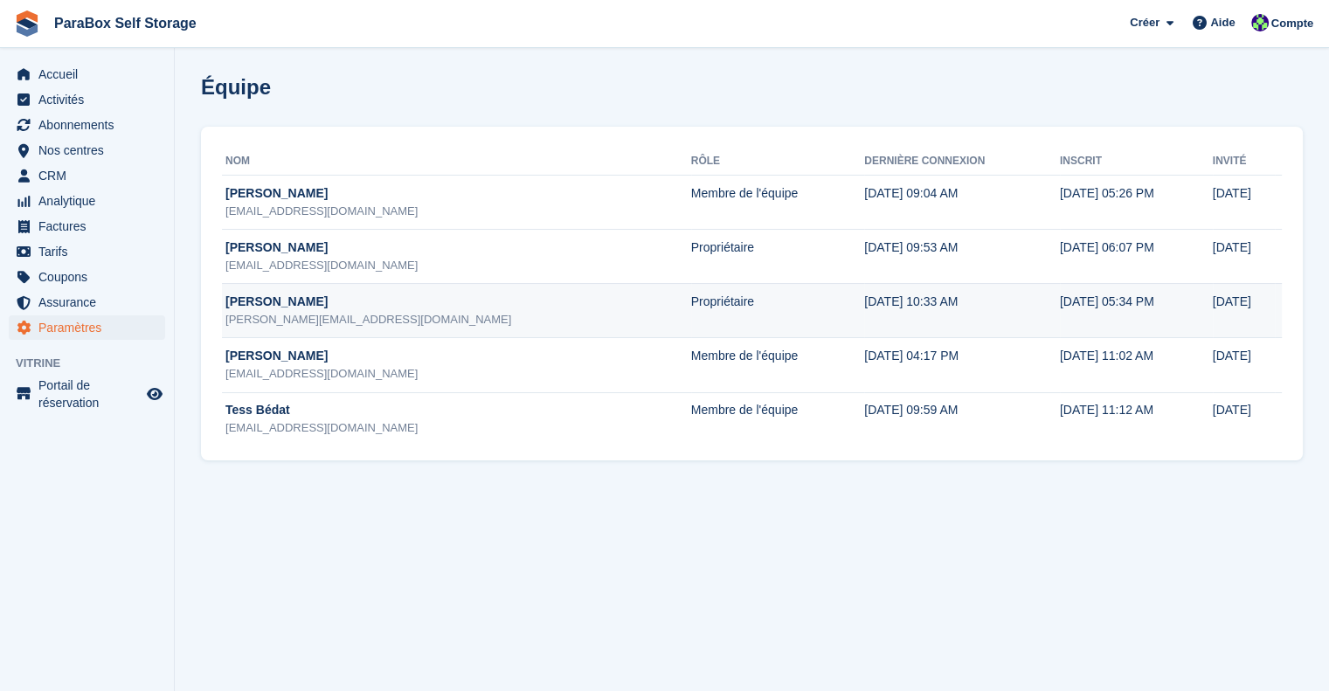
click at [1060, 307] on td "25 Mar, 2024, 05:34 PM" at bounding box center [1136, 311] width 153 height 54
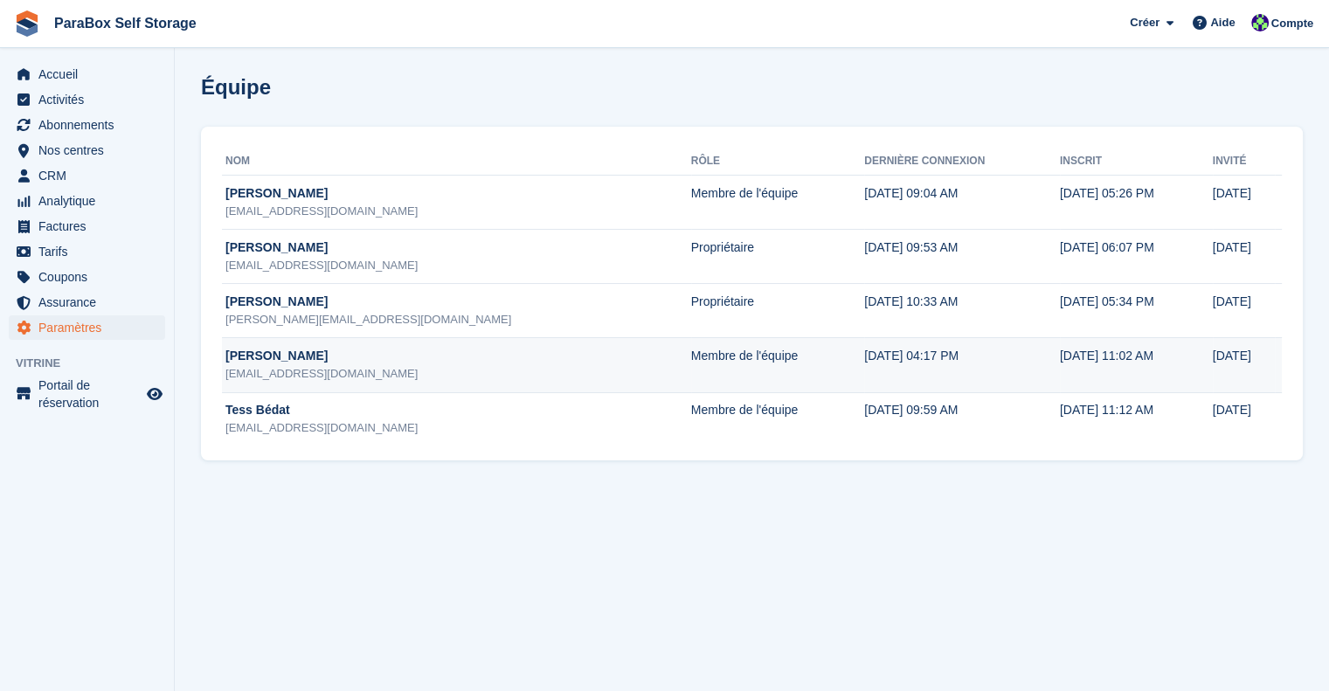
click at [691, 380] on td "Membre de l'équipe" at bounding box center [778, 365] width 174 height 54
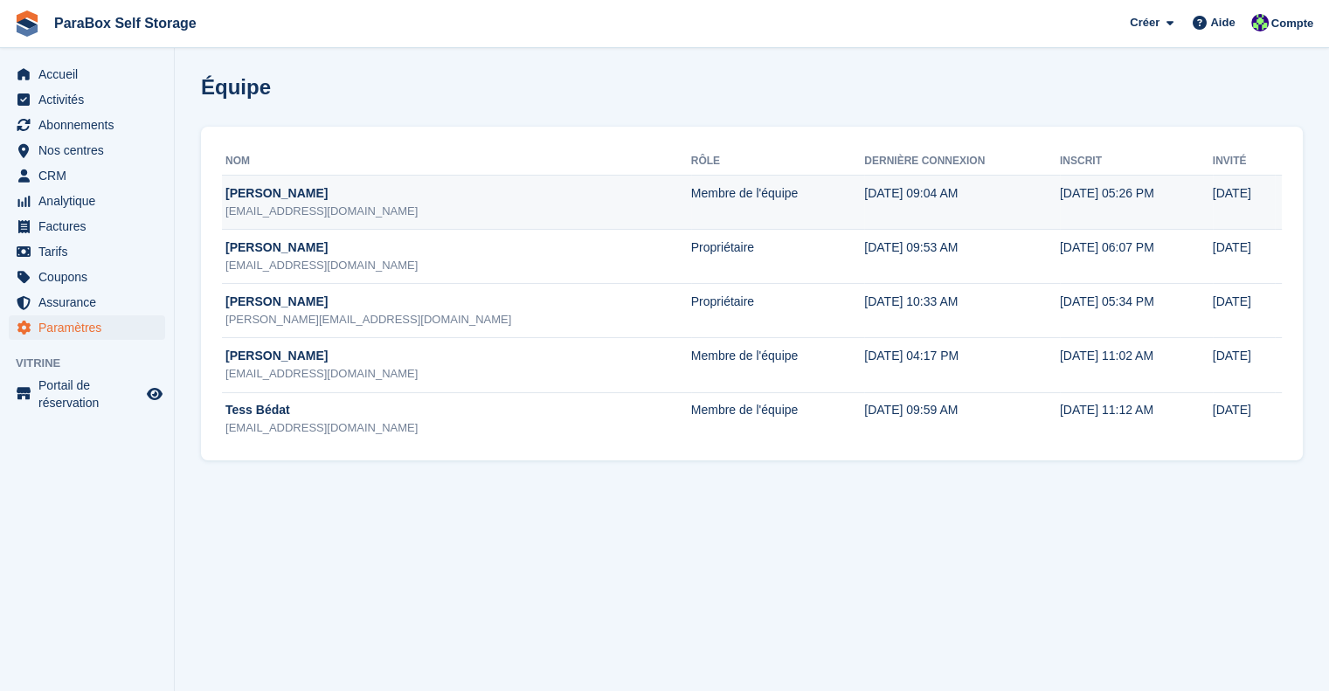
drag, startPoint x: 628, startPoint y: 377, endPoint x: 522, endPoint y: 176, distance: 227.1
click at [522, 176] on table "Nom Rôle Dernière connexion Inscrit Invité Gaspard Frey projet@paragon-sa.com M…" at bounding box center [752, 297] width 1060 height 299
click at [691, 197] on td "Membre de l'équipe" at bounding box center [778, 203] width 174 height 54
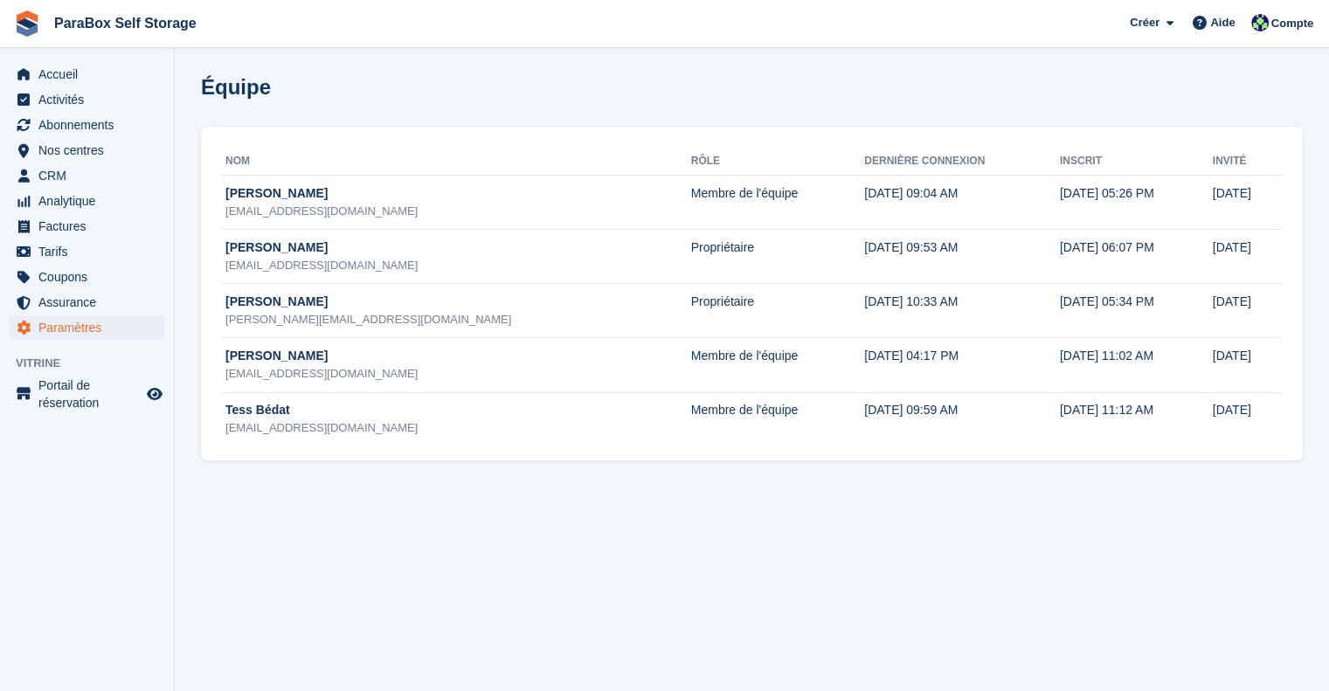
drag, startPoint x: 547, startPoint y: 197, endPoint x: 388, endPoint y: 132, distance: 172.0
click at [388, 132] on div "Nom Rôle Dernière connexion Inscrit Invité Gaspard Frey projet@paragon-sa.com M…" at bounding box center [752, 294] width 1102 height 334
click at [114, 80] on span "Accueil" at bounding box center [90, 74] width 105 height 24
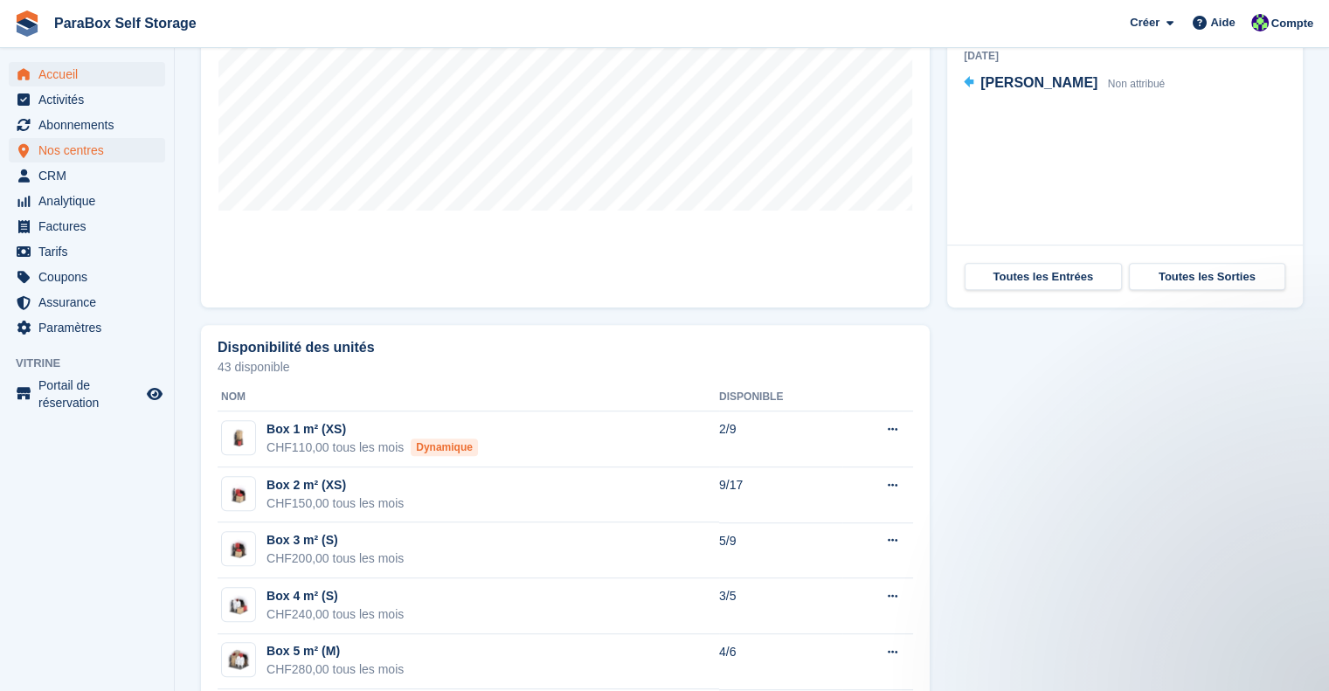
scroll to position [524, 0]
